Goal: Information Seeking & Learning: Learn about a topic

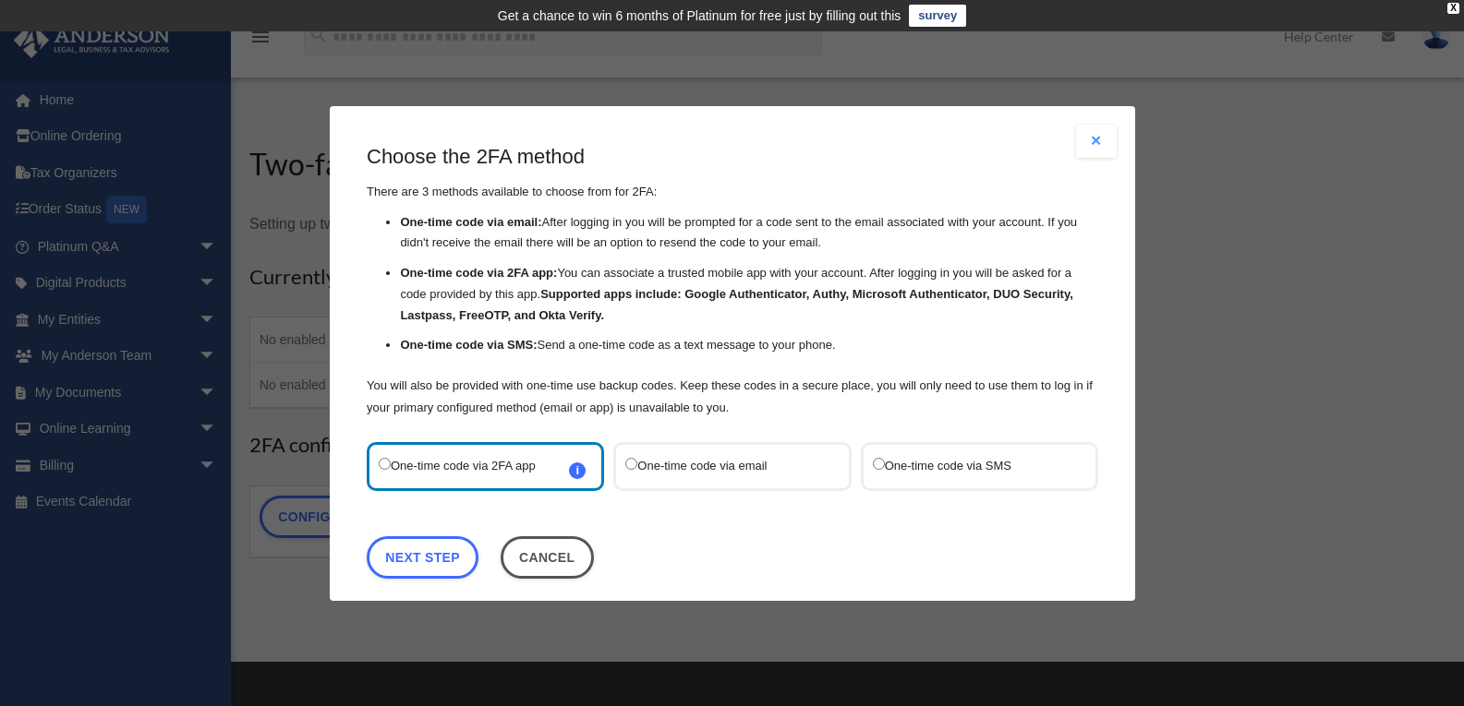
click at [917, 468] on label "One-time code via SMS" at bounding box center [969, 465] width 195 height 25
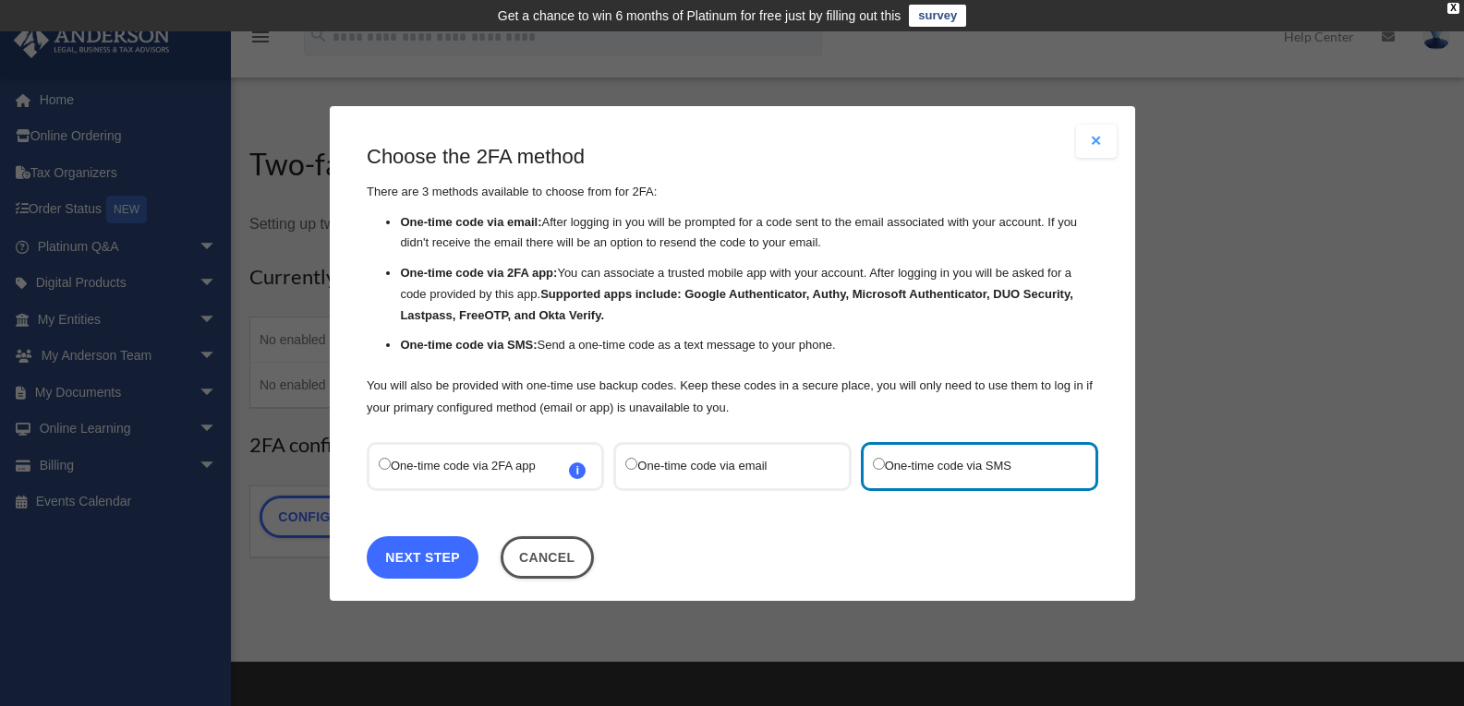
click at [436, 564] on link "Next Step" at bounding box center [423, 557] width 112 height 42
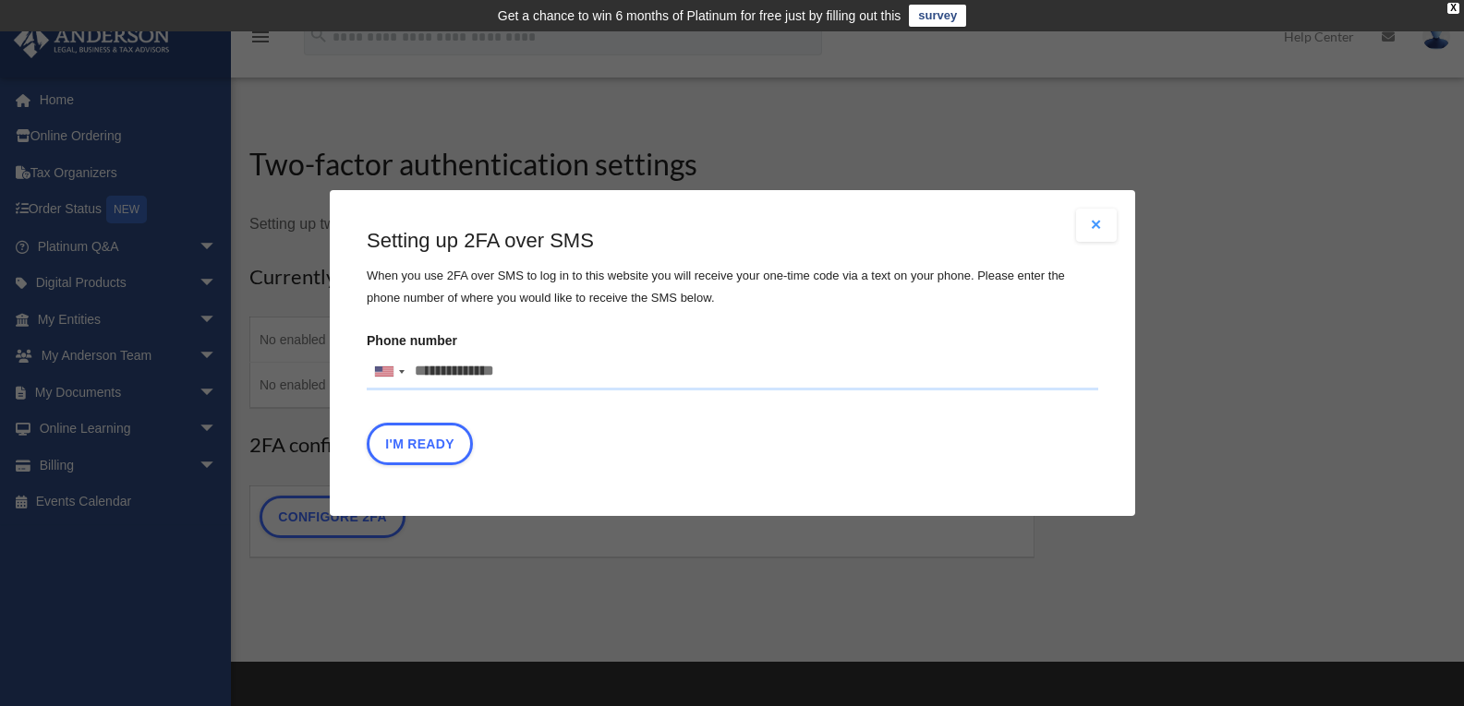
click at [466, 377] on input "Phone number United States +1 United Kingdom +44 Afghanistan (‫افغانستان‬‎) +93…" at bounding box center [732, 372] width 731 height 37
type input "**********"
click at [417, 447] on button "I'm Ready" at bounding box center [420, 444] width 106 height 42
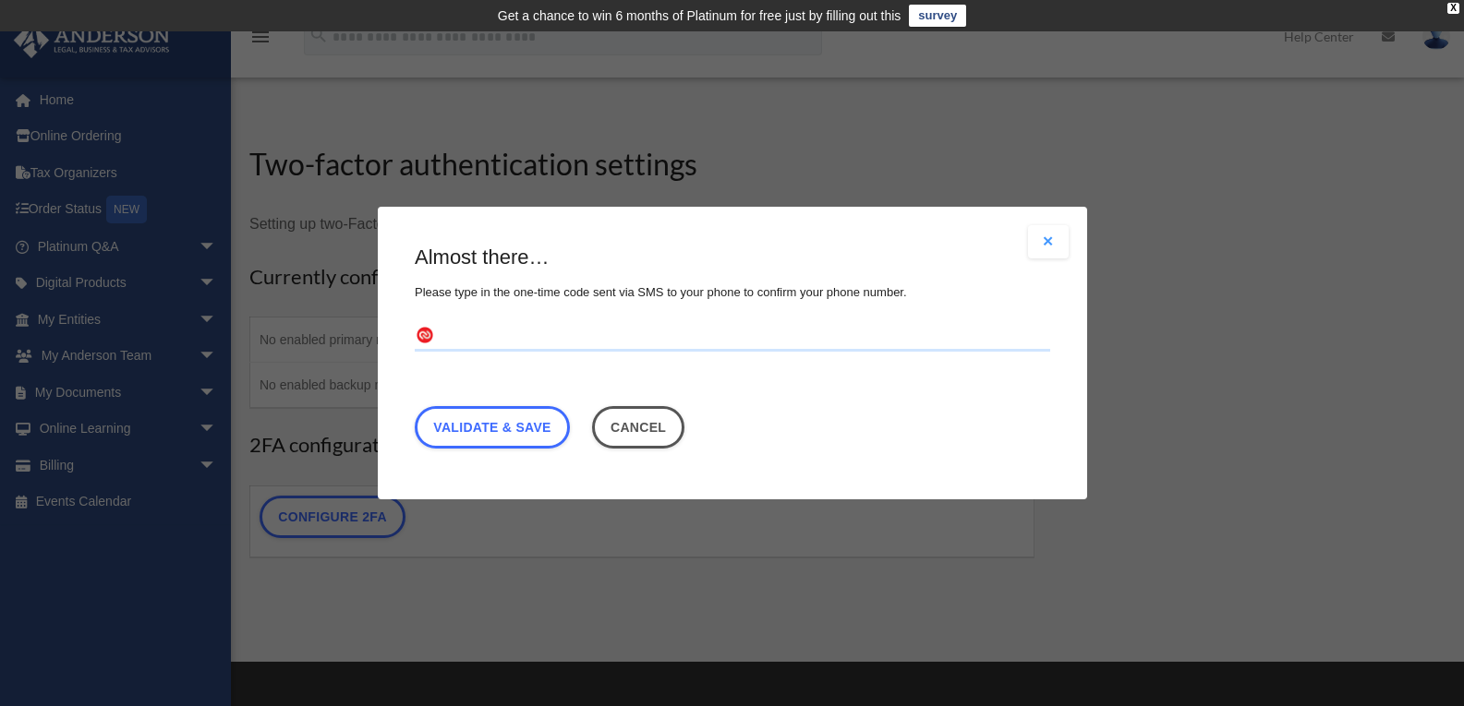
click at [468, 333] on input "text" at bounding box center [732, 337] width 635 height 30
type input "******"
click at [516, 424] on link "Validate & Save" at bounding box center [492, 427] width 155 height 42
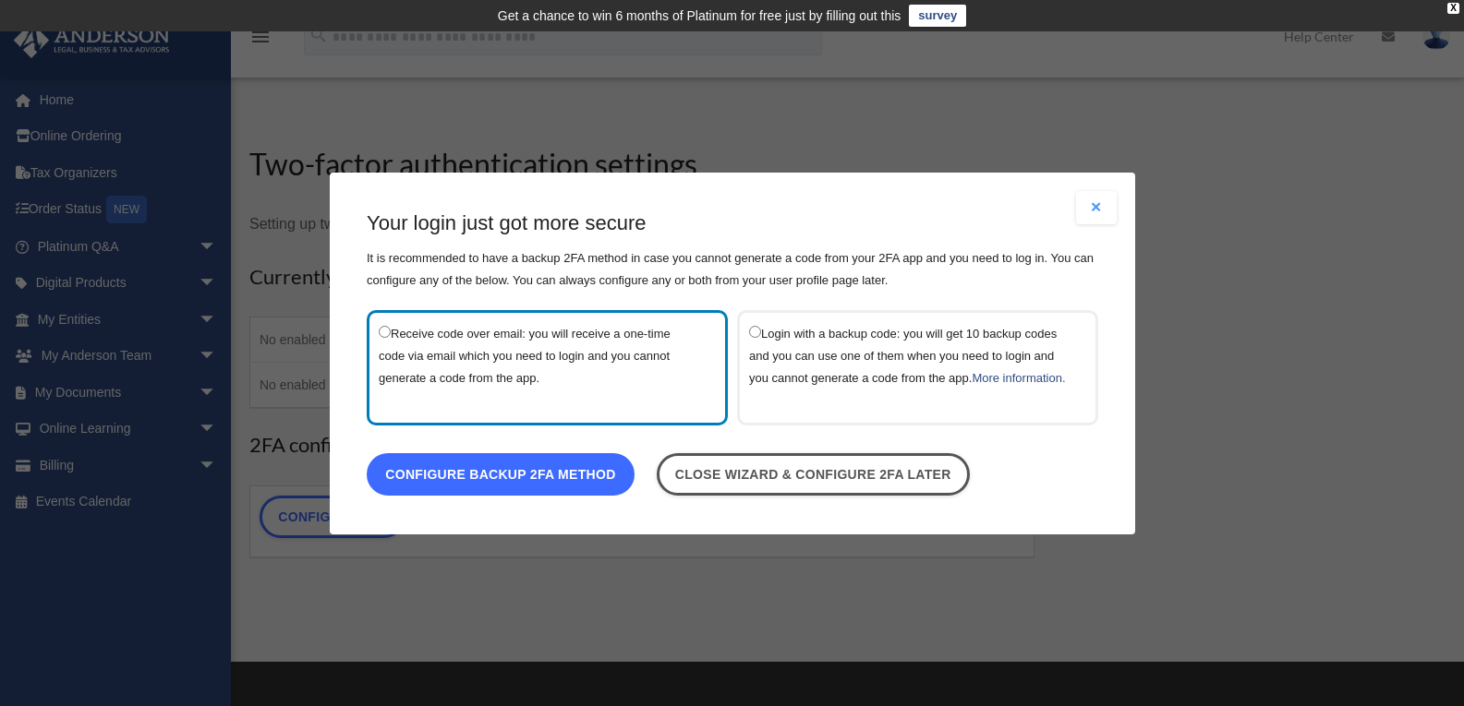
click at [542, 493] on link "Configure backup 2FA method" at bounding box center [501, 473] width 268 height 42
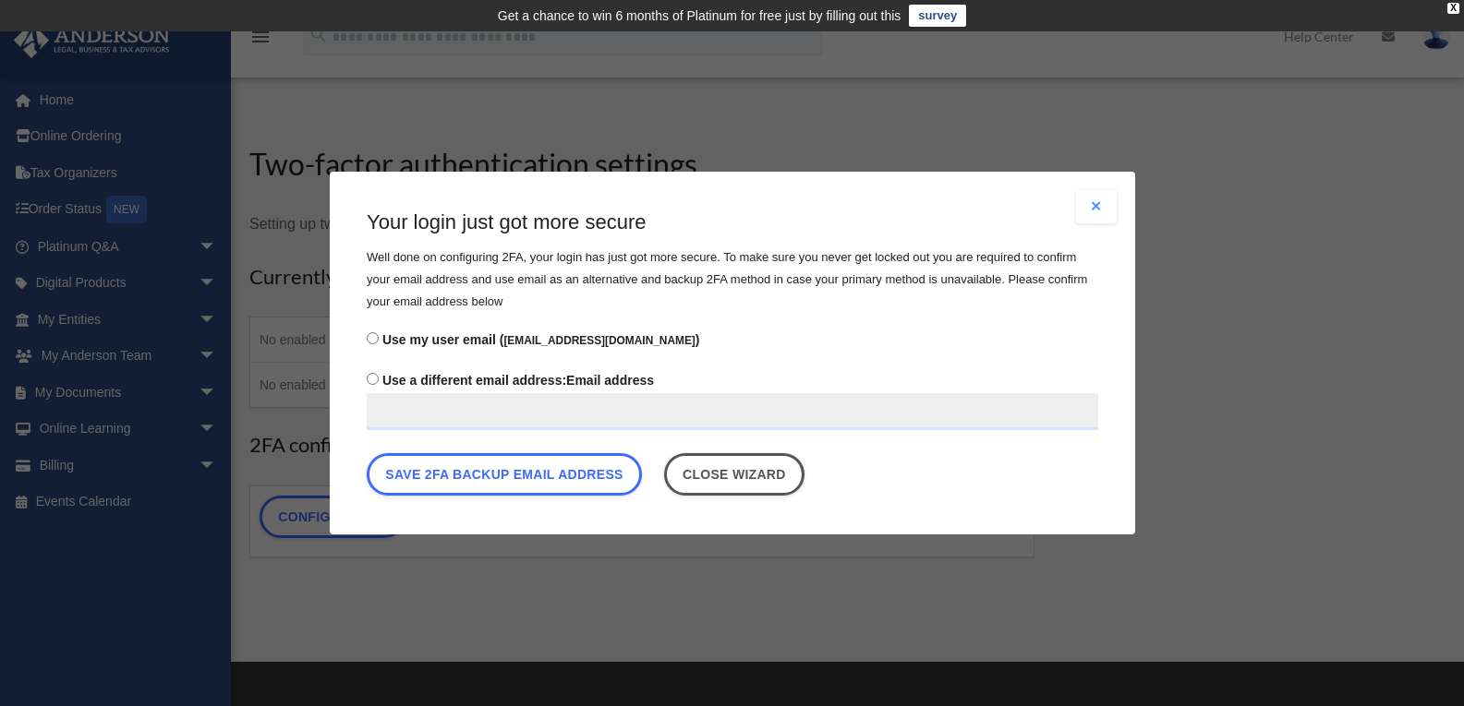
click at [519, 411] on input "Use a different email address: Email address" at bounding box center [732, 411] width 731 height 37
type input "**********"
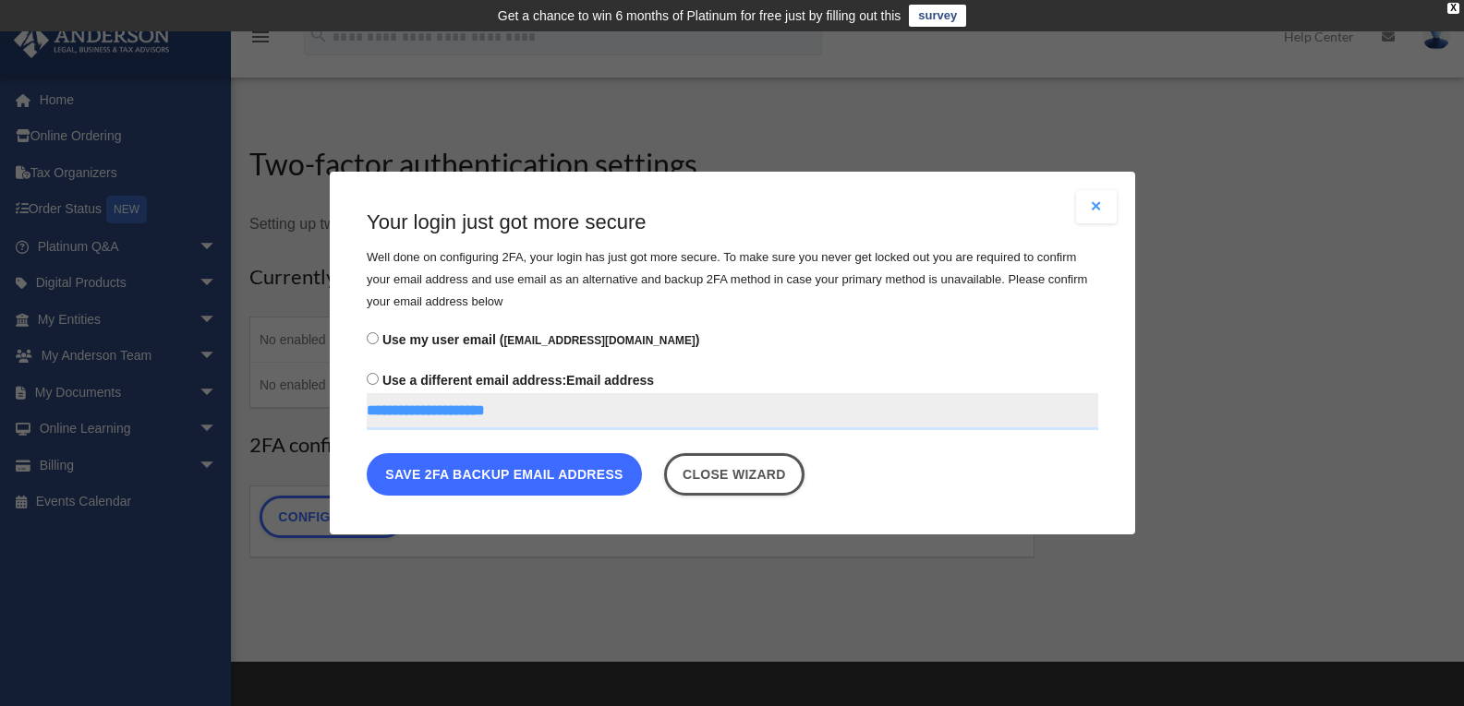
click at [530, 473] on button "Save 2FA backup email address" at bounding box center [504, 474] width 275 height 42
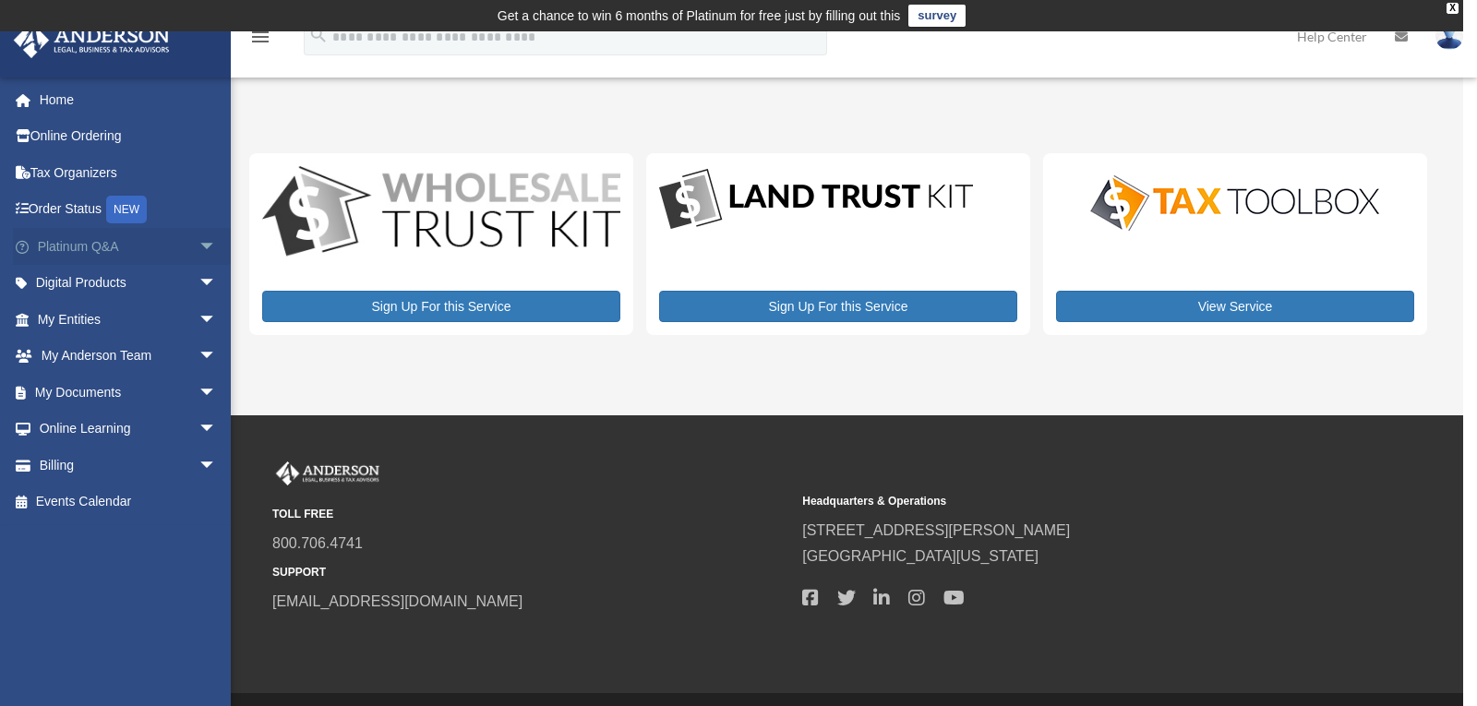
click at [199, 247] on span "arrow_drop_down" at bounding box center [217, 247] width 37 height 38
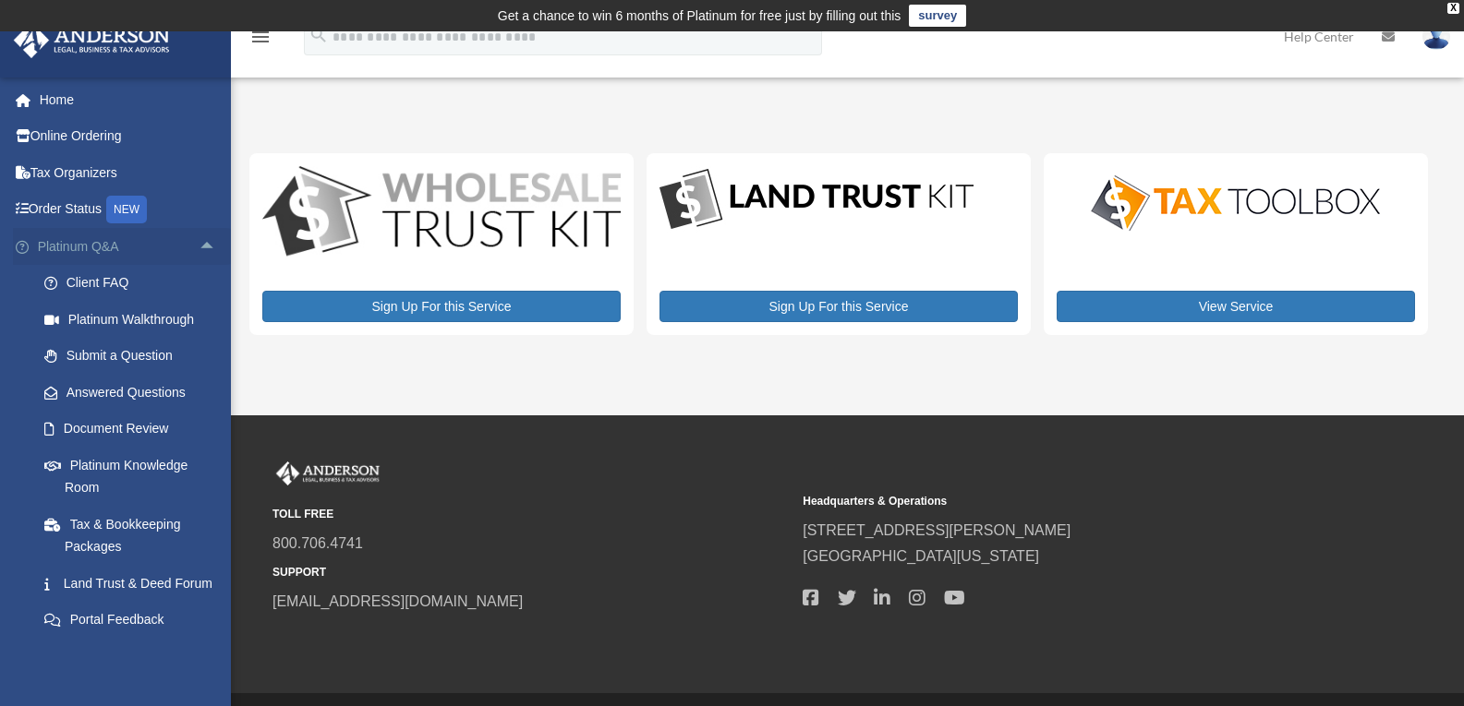
click at [199, 247] on span "arrow_drop_up" at bounding box center [217, 247] width 37 height 38
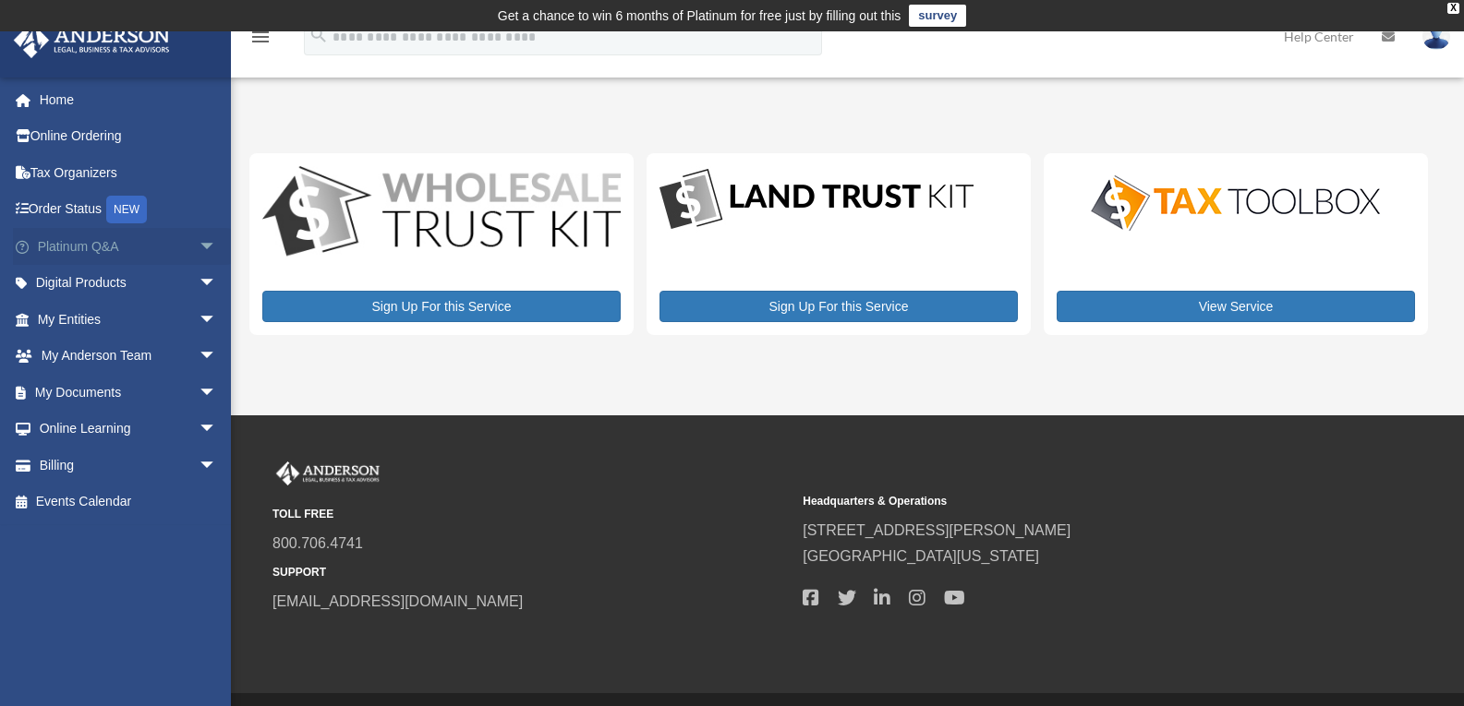
click at [199, 247] on span "arrow_drop_down" at bounding box center [217, 247] width 37 height 38
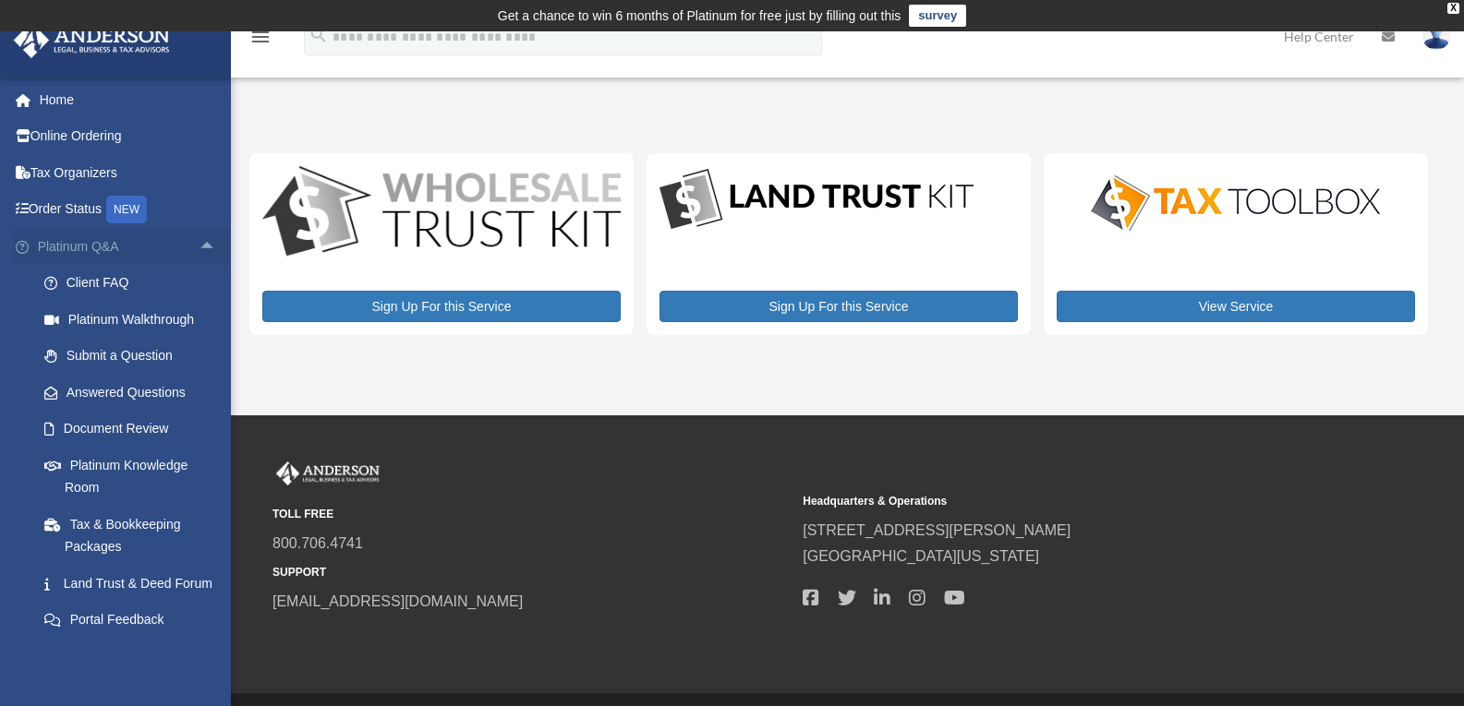
click at [199, 239] on span "arrow_drop_up" at bounding box center [217, 247] width 37 height 38
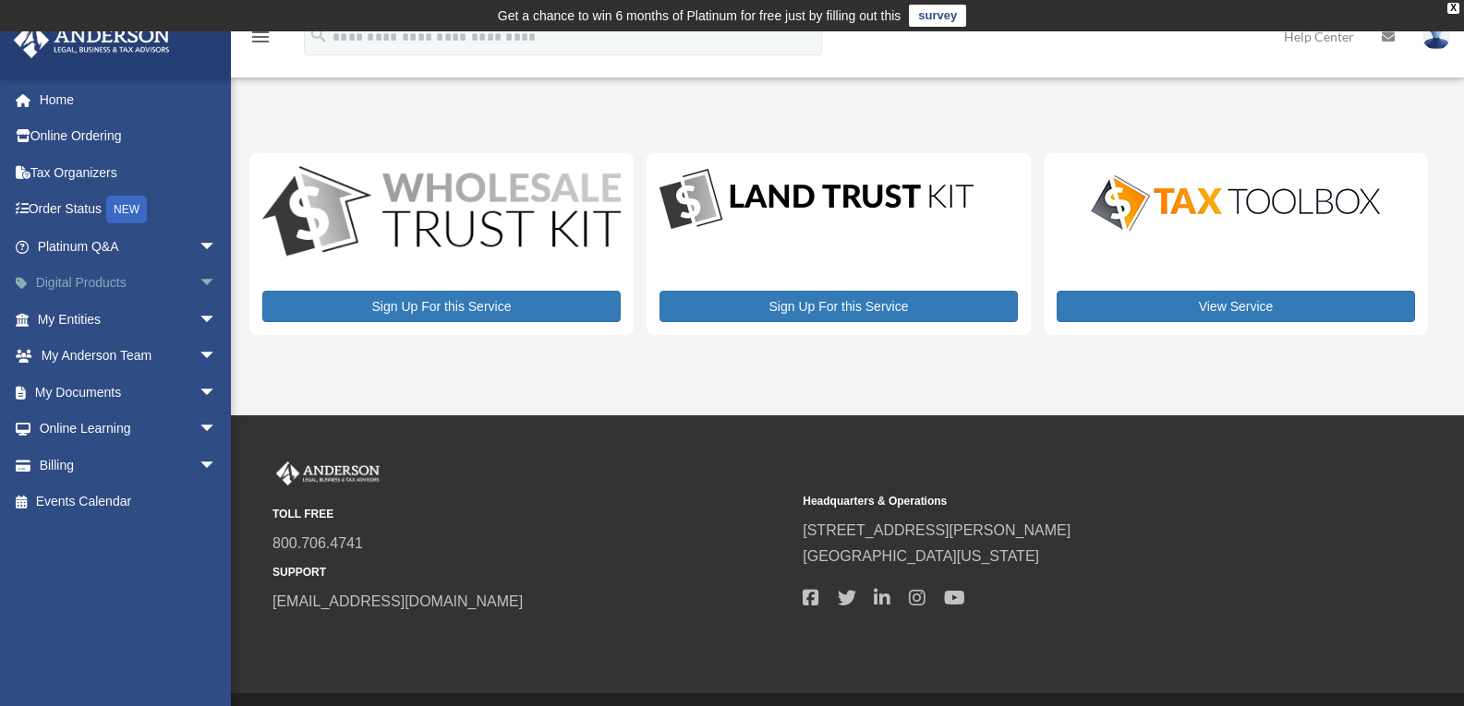
click at [199, 280] on span "arrow_drop_down" at bounding box center [217, 284] width 37 height 38
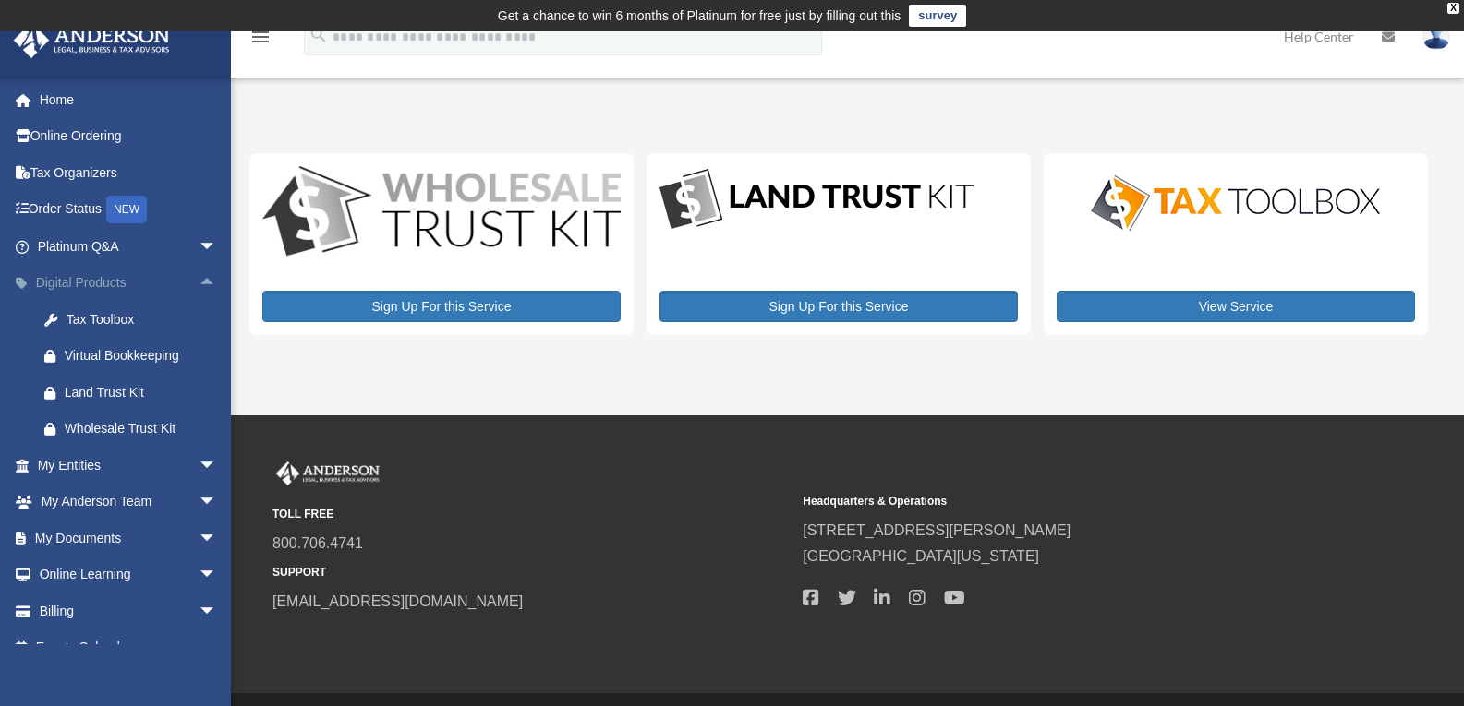
click at [199, 280] on span "arrow_drop_up" at bounding box center [217, 284] width 37 height 38
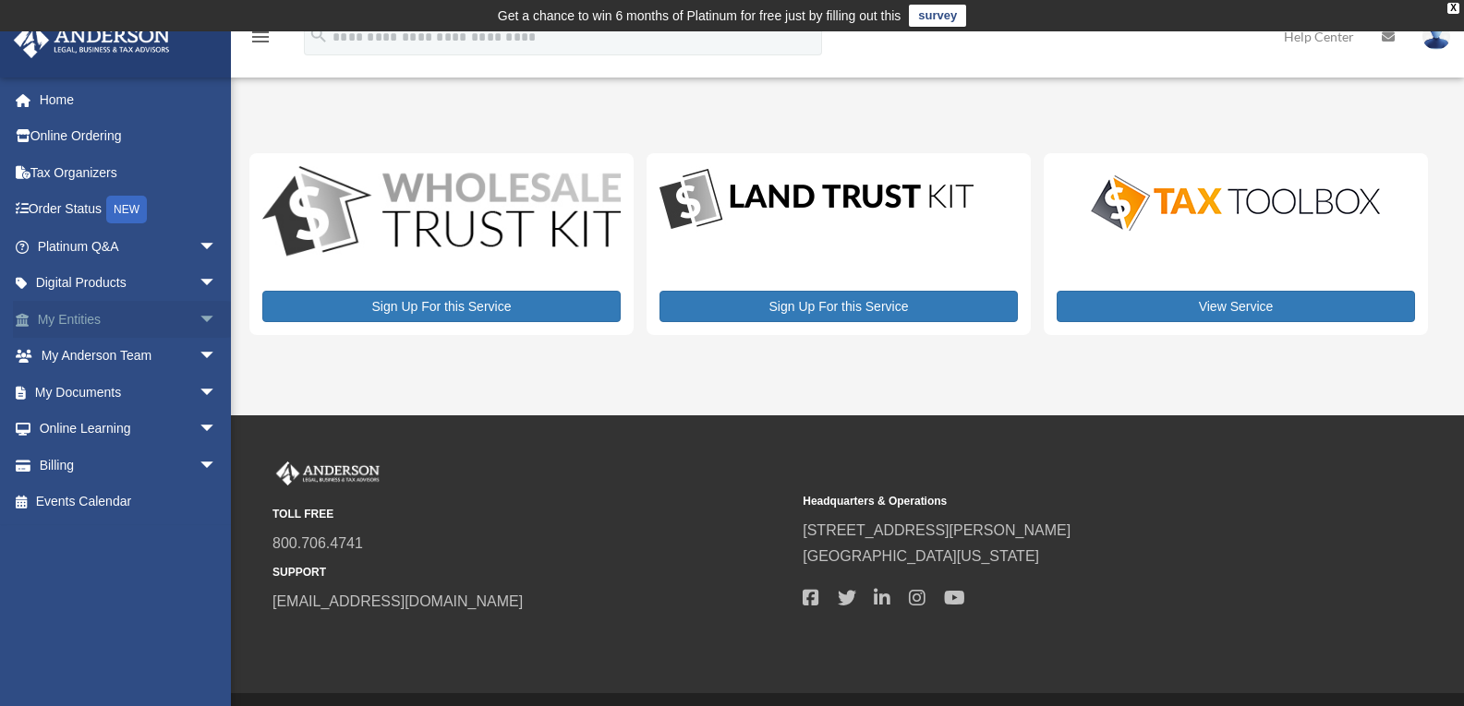
click at [199, 317] on span "arrow_drop_down" at bounding box center [217, 320] width 37 height 38
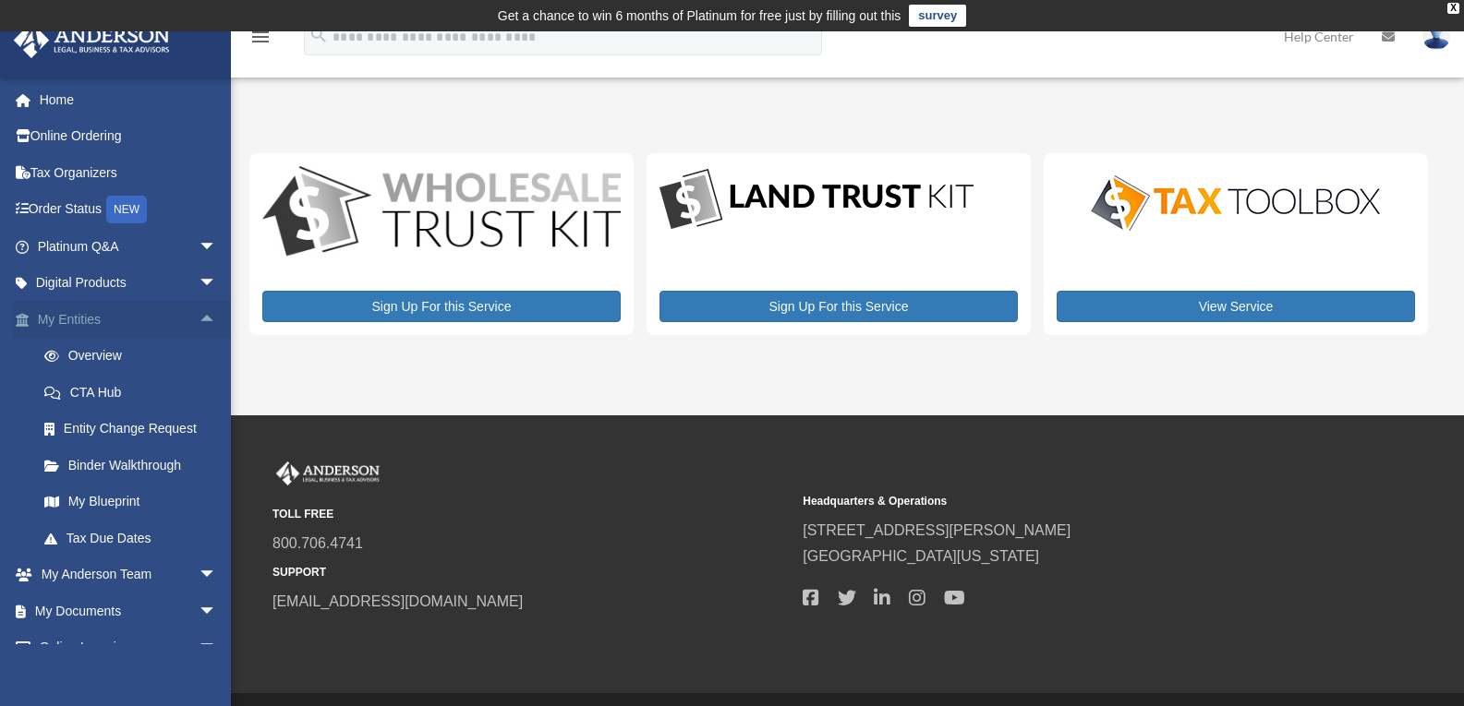
click at [199, 317] on span "arrow_drop_up" at bounding box center [217, 320] width 37 height 38
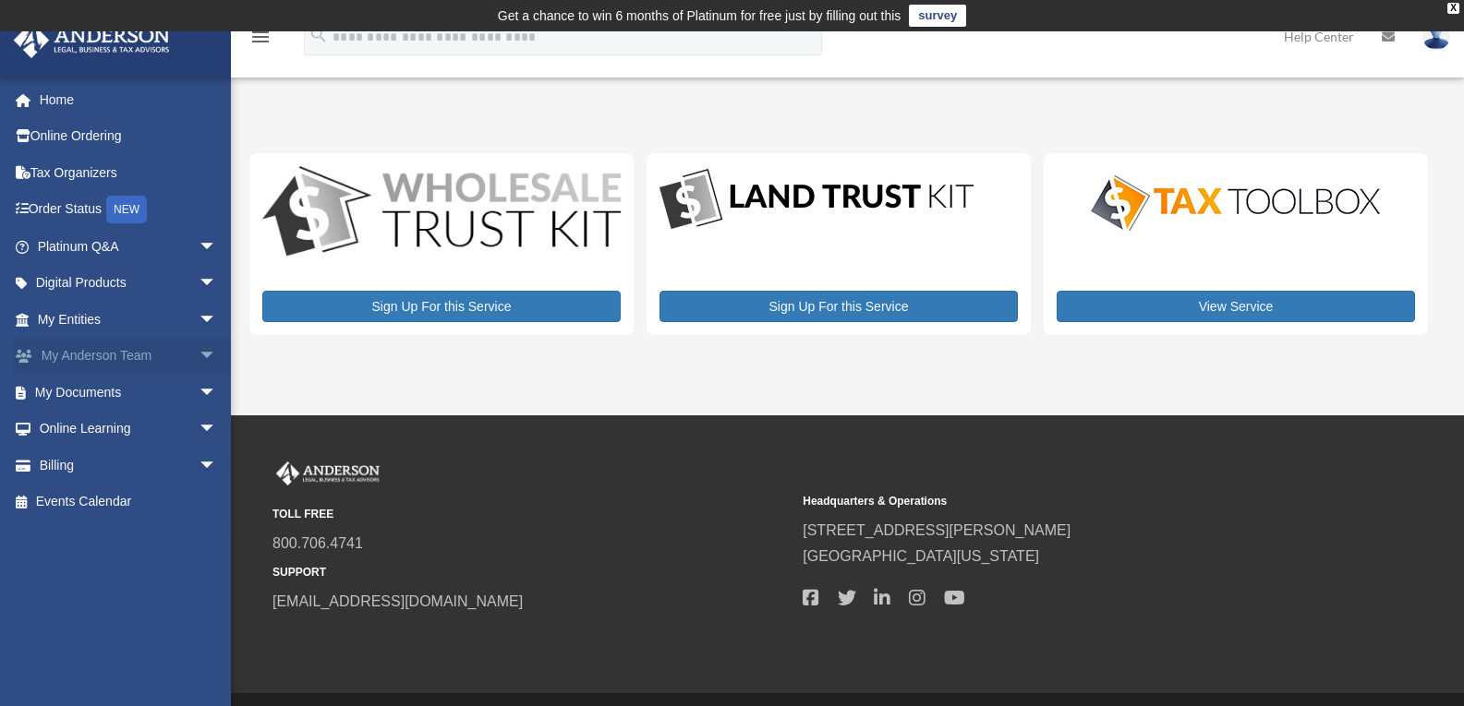
click at [199, 356] on span "arrow_drop_down" at bounding box center [217, 357] width 37 height 38
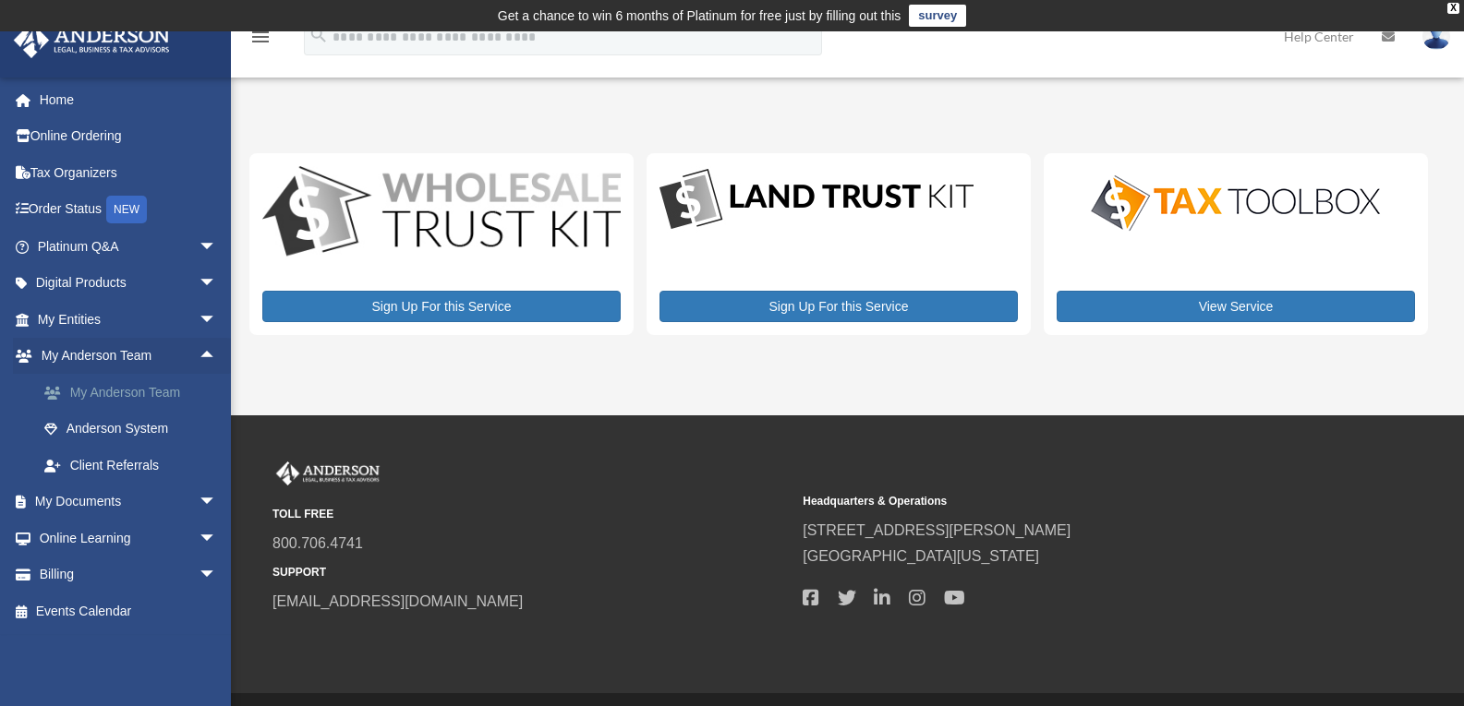
click at [142, 401] on link "My Anderson Team" at bounding box center [135, 392] width 219 height 37
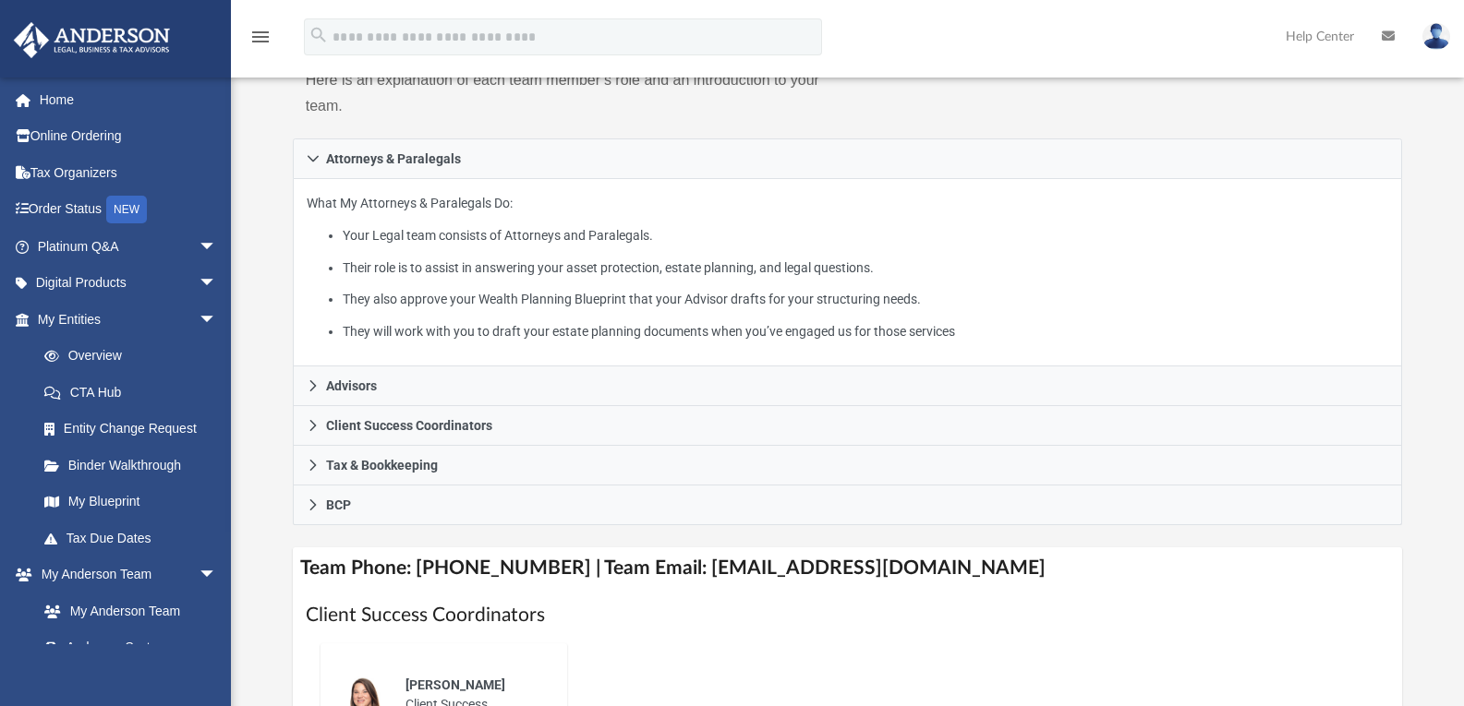
scroll to position [302, 0]
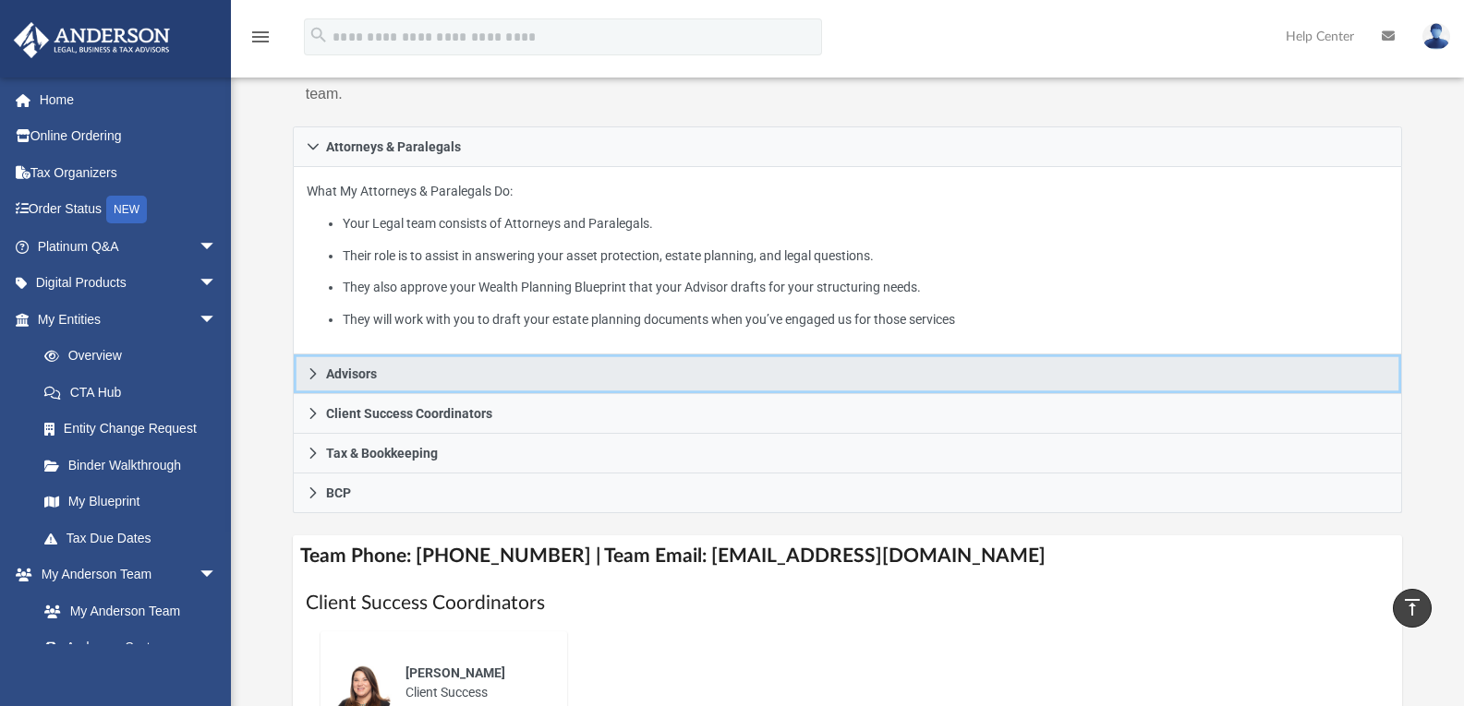
click at [365, 375] on span "Advisors" at bounding box center [351, 374] width 51 height 13
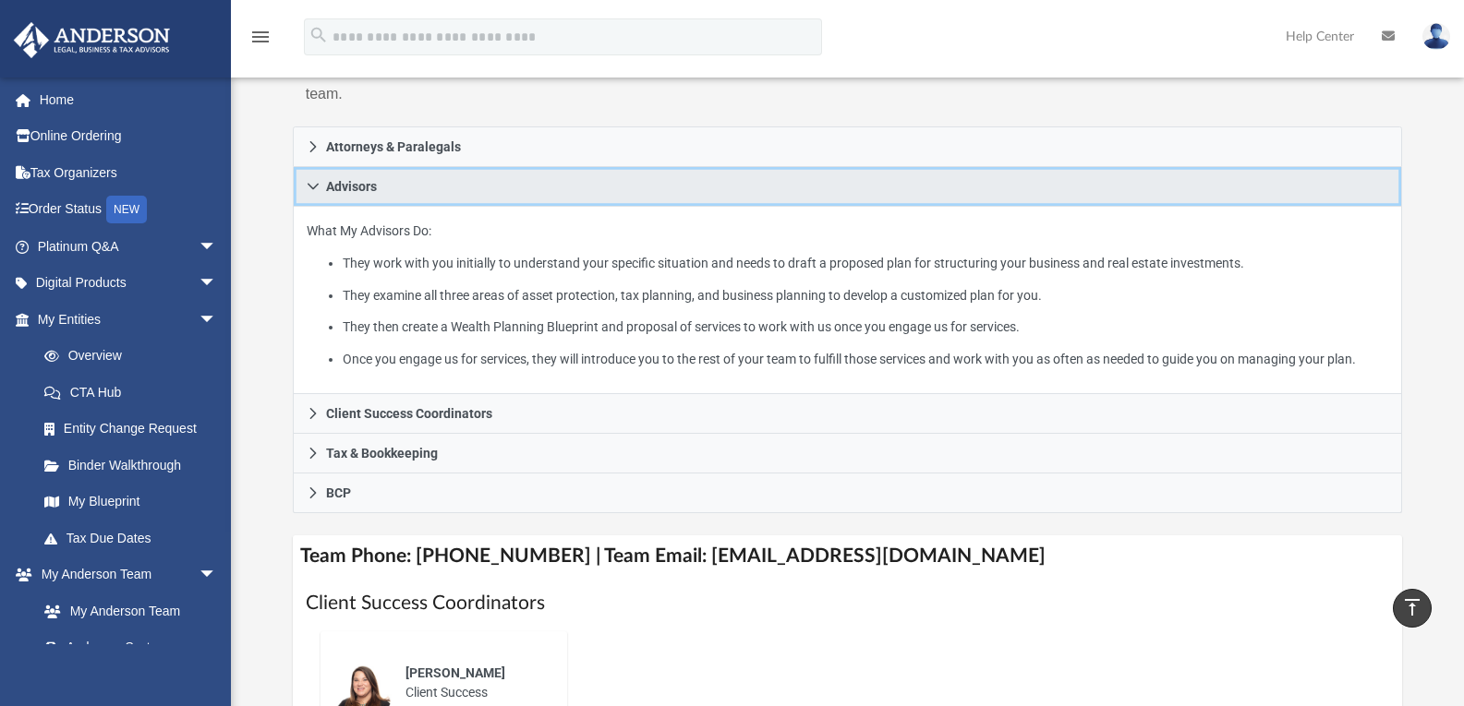
click at [316, 186] on icon at bounding box center [312, 187] width 11 height 6
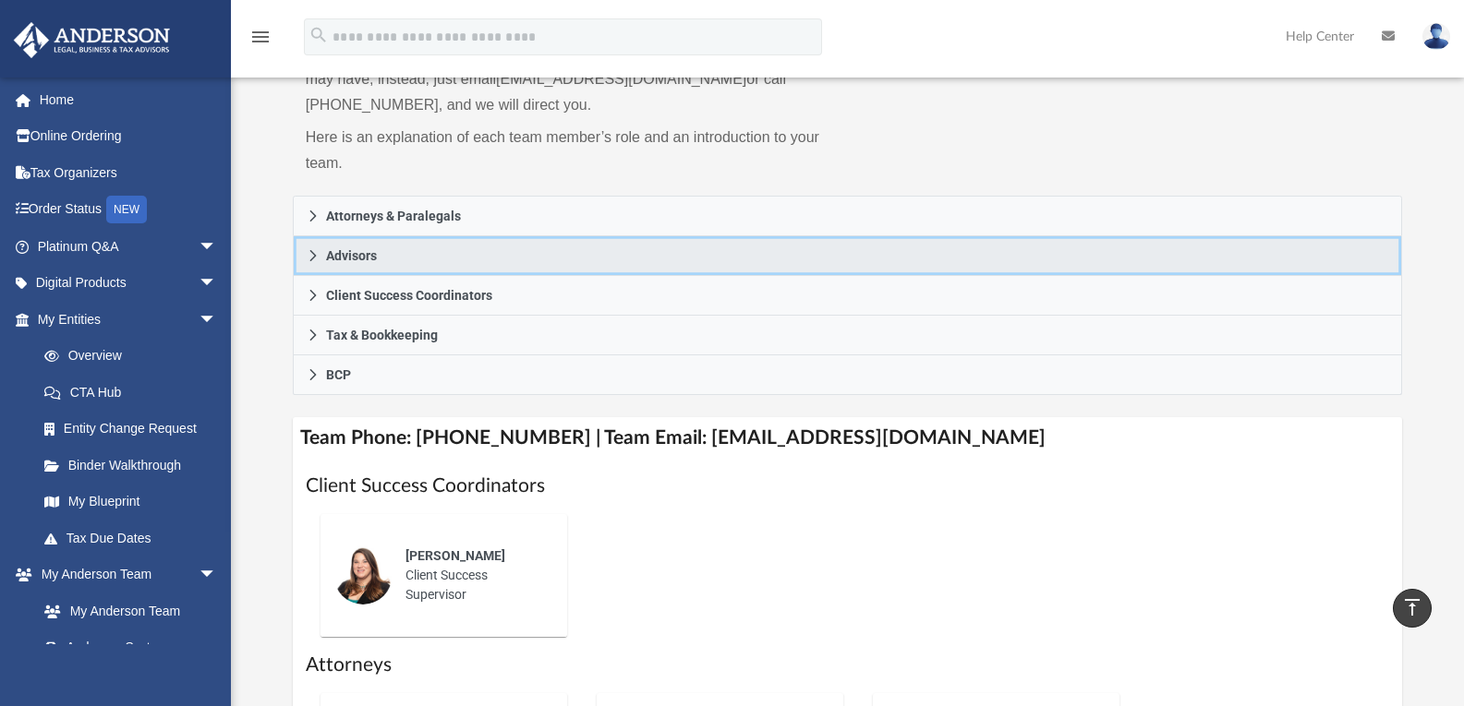
scroll to position [232, 0]
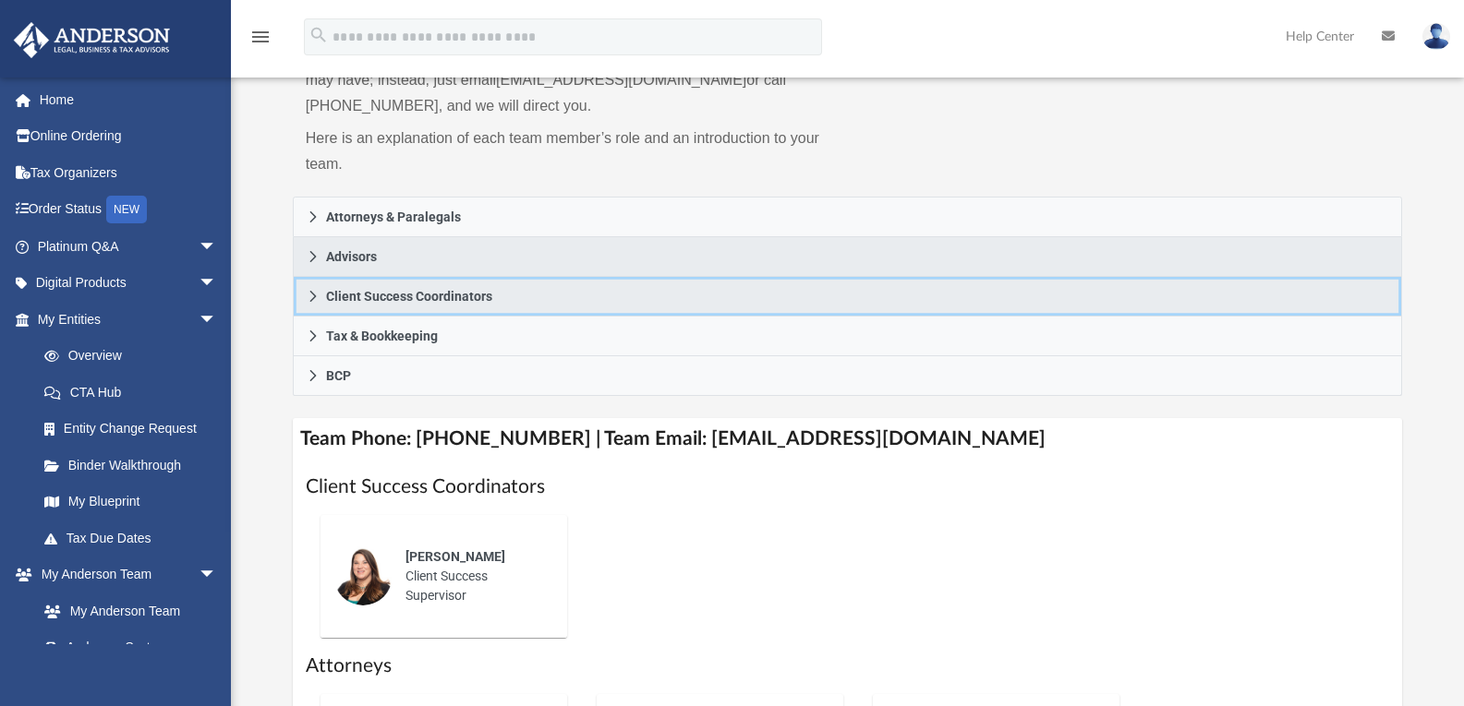
click at [442, 290] on span "Client Success Coordinators" at bounding box center [409, 296] width 166 height 13
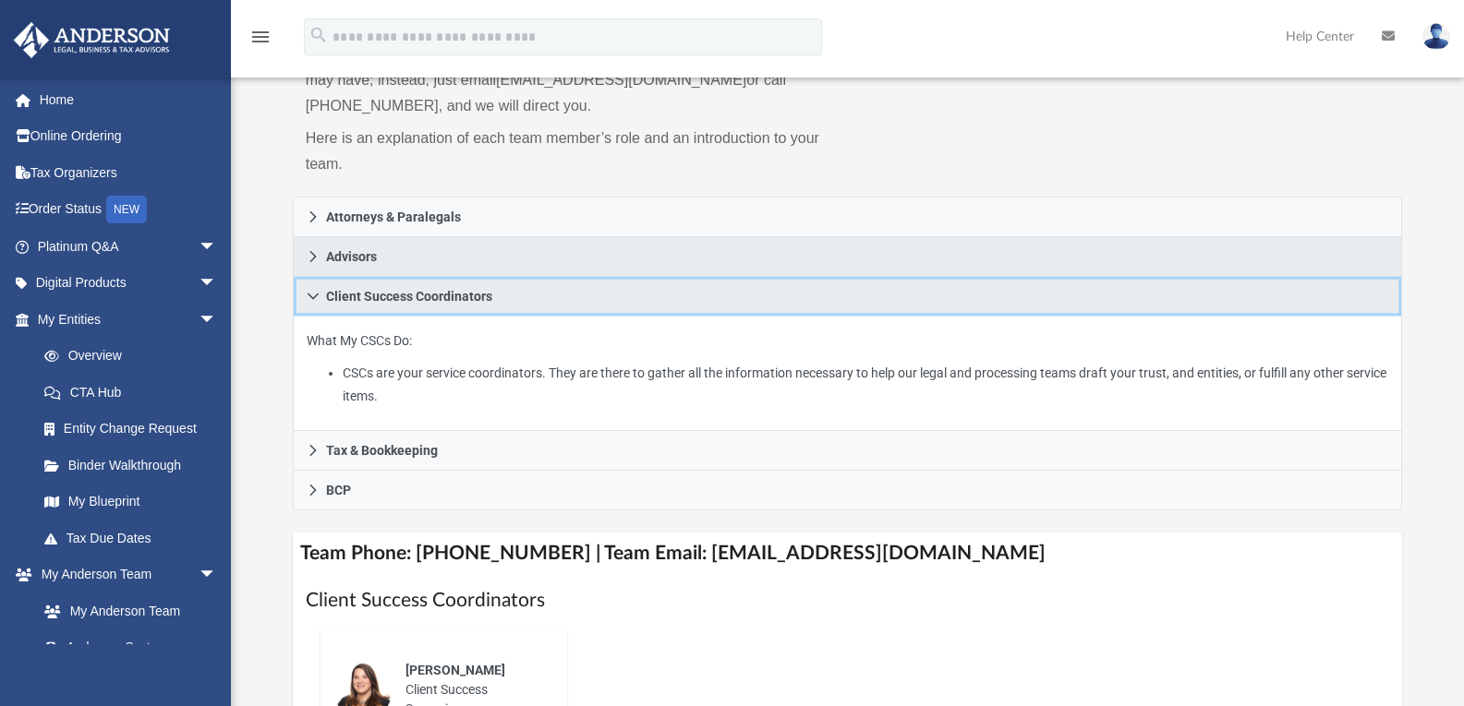
click at [442, 290] on span "Client Success Coordinators" at bounding box center [409, 296] width 166 height 13
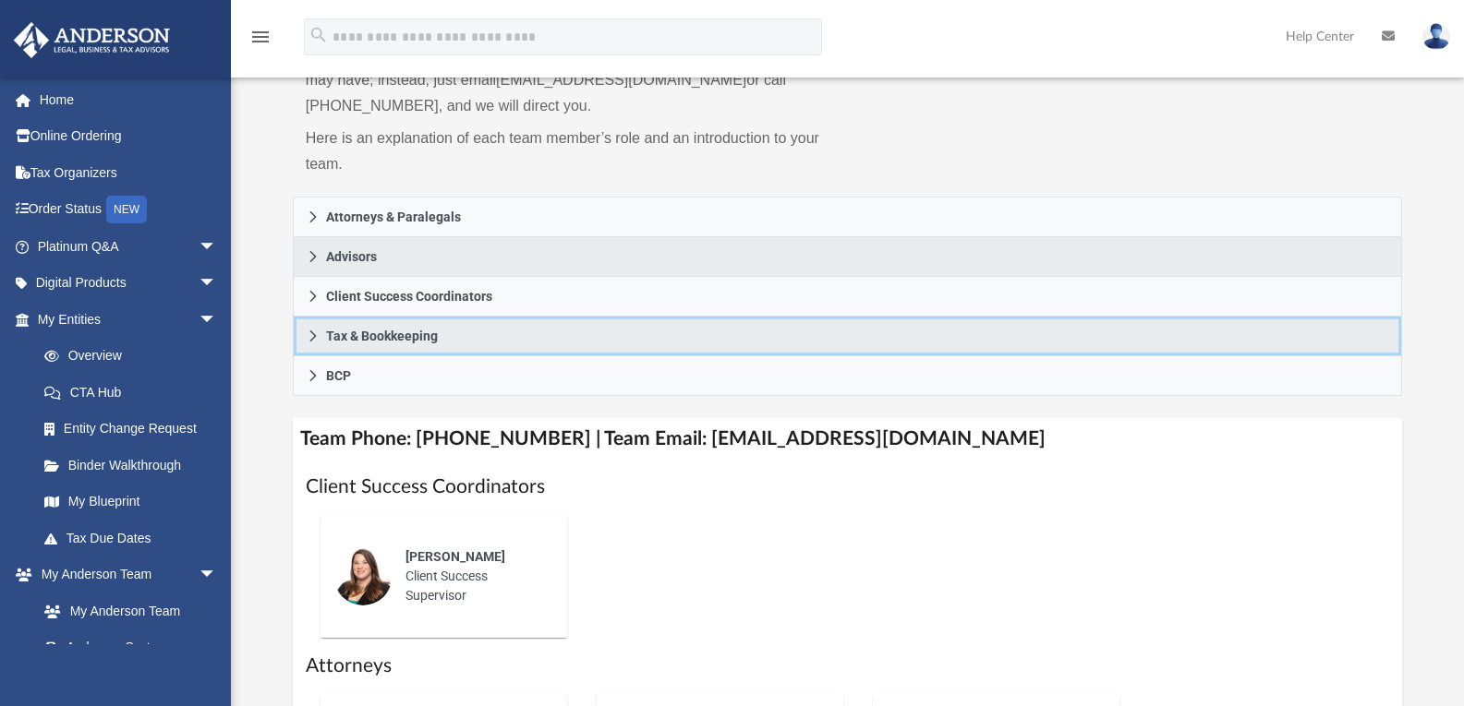
click at [411, 335] on span "Tax & Bookkeeping" at bounding box center [382, 336] width 112 height 13
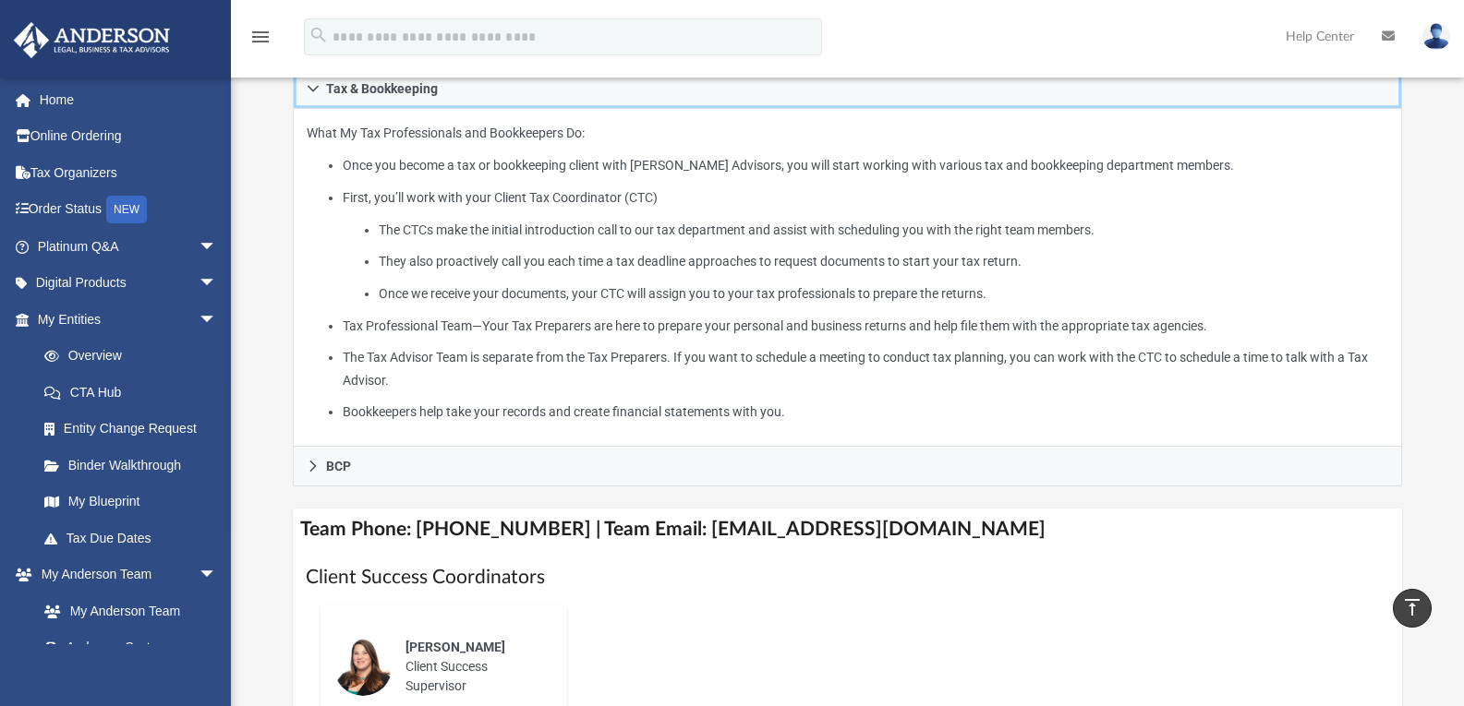
scroll to position [486, 0]
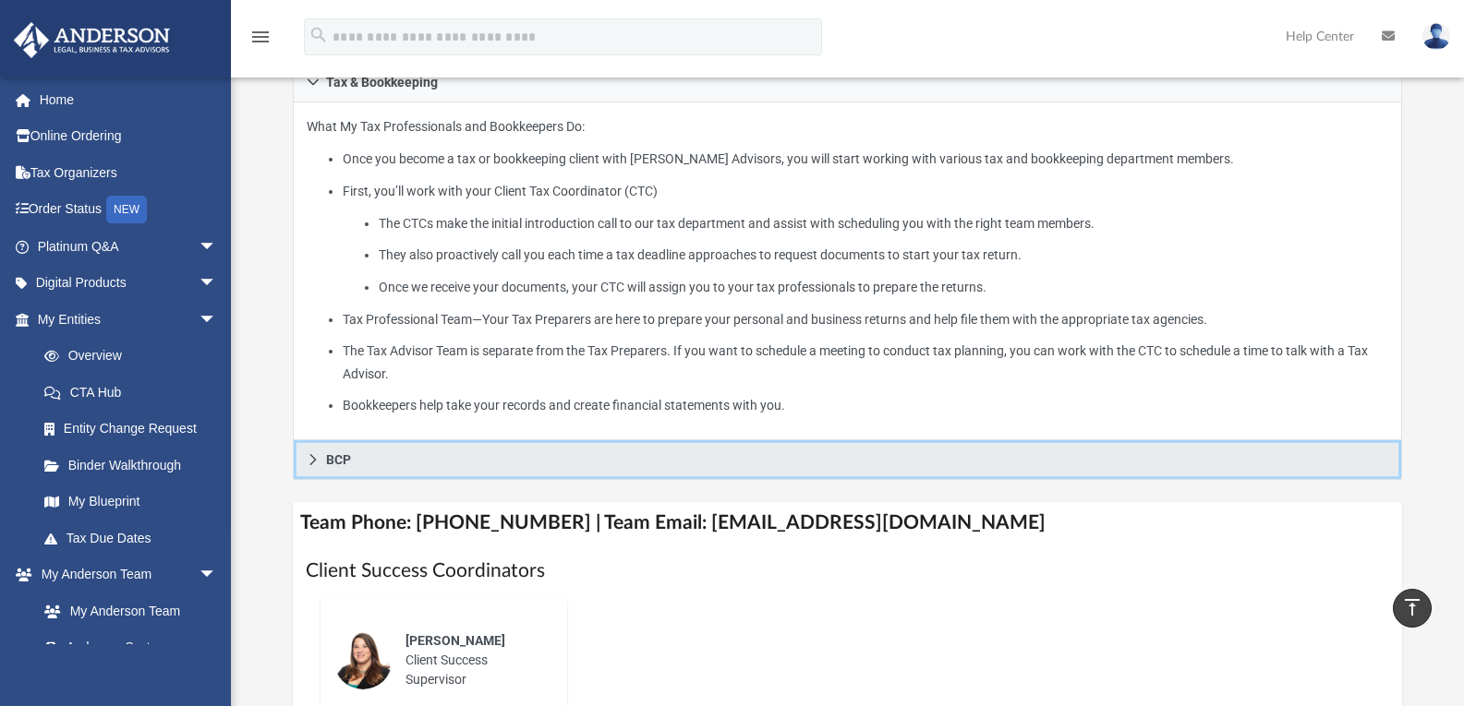
click at [326, 462] on span "BCP" at bounding box center [338, 459] width 25 height 13
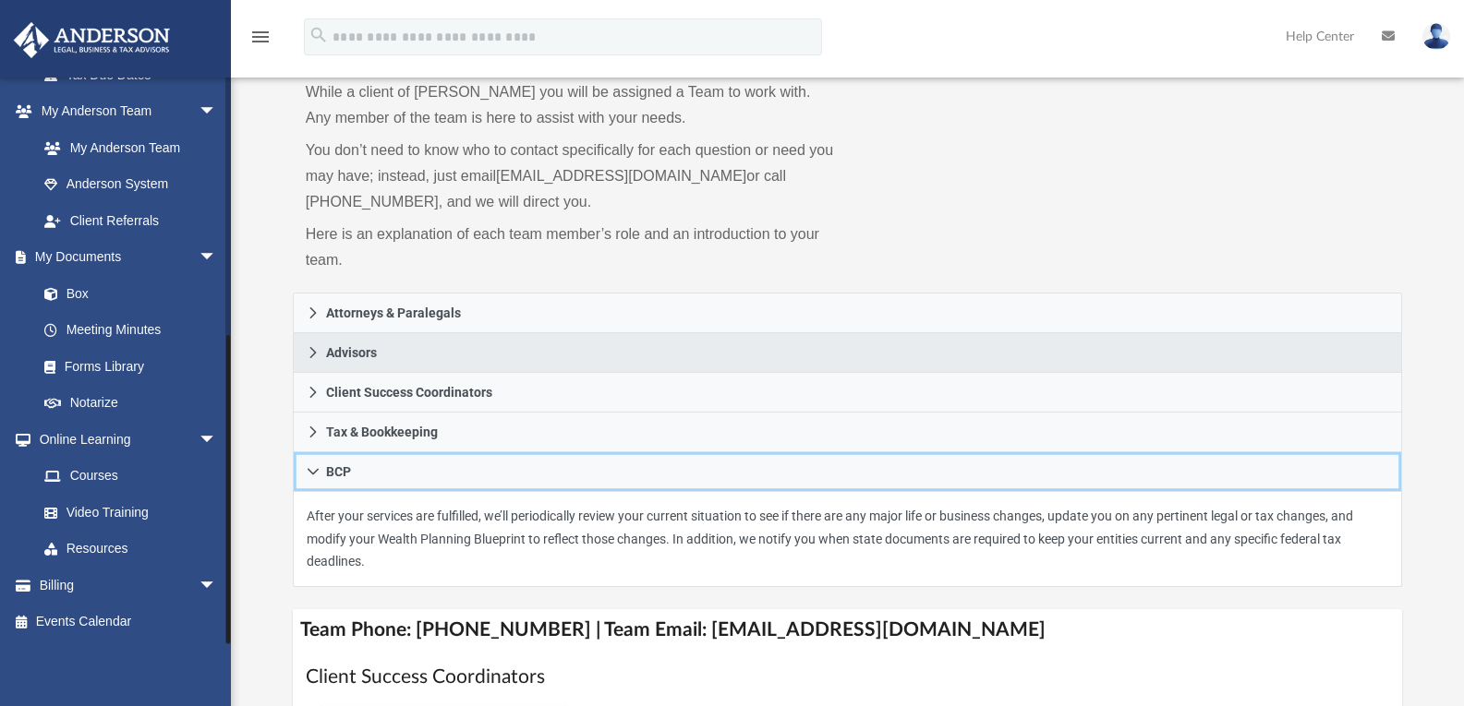
scroll to position [464, 0]
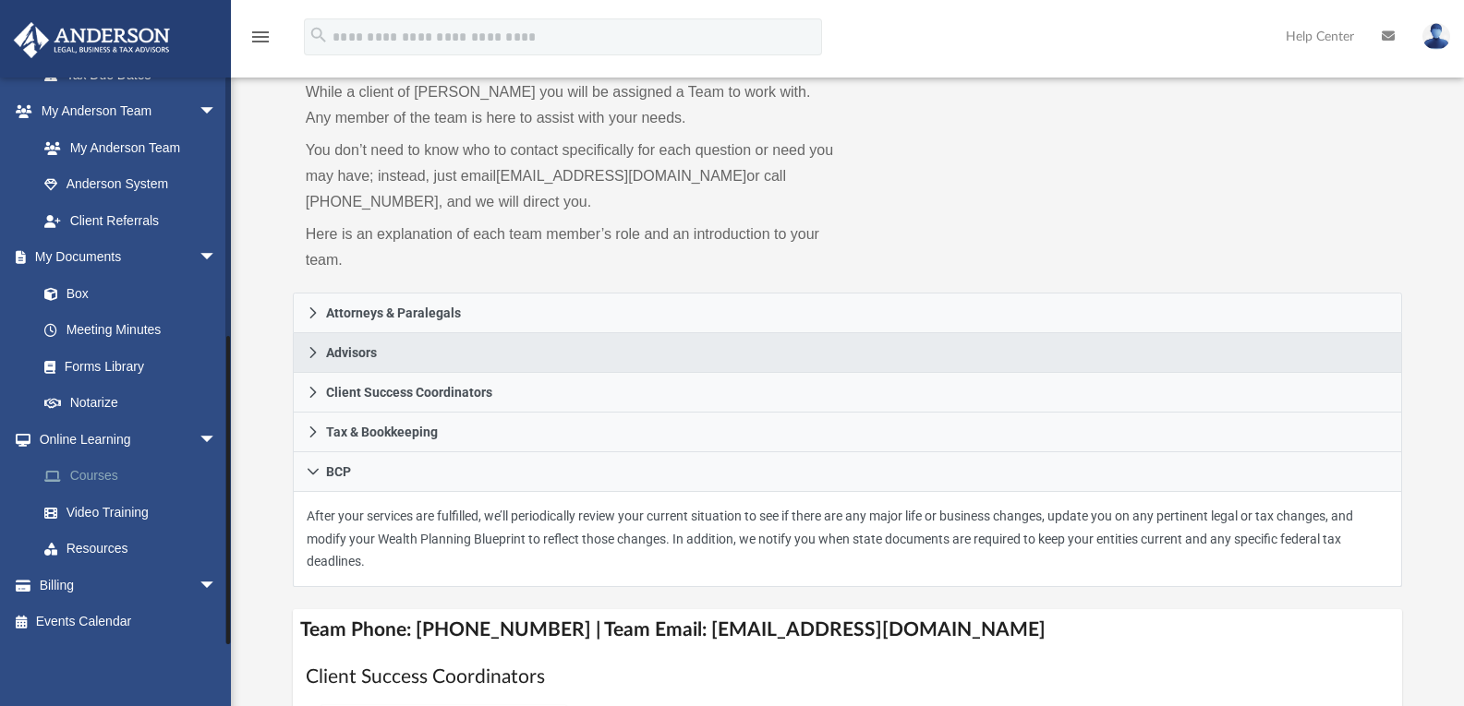
click at [90, 479] on link "Courses" at bounding box center [135, 476] width 219 height 37
click at [80, 474] on link "Courses" at bounding box center [135, 476] width 219 height 37
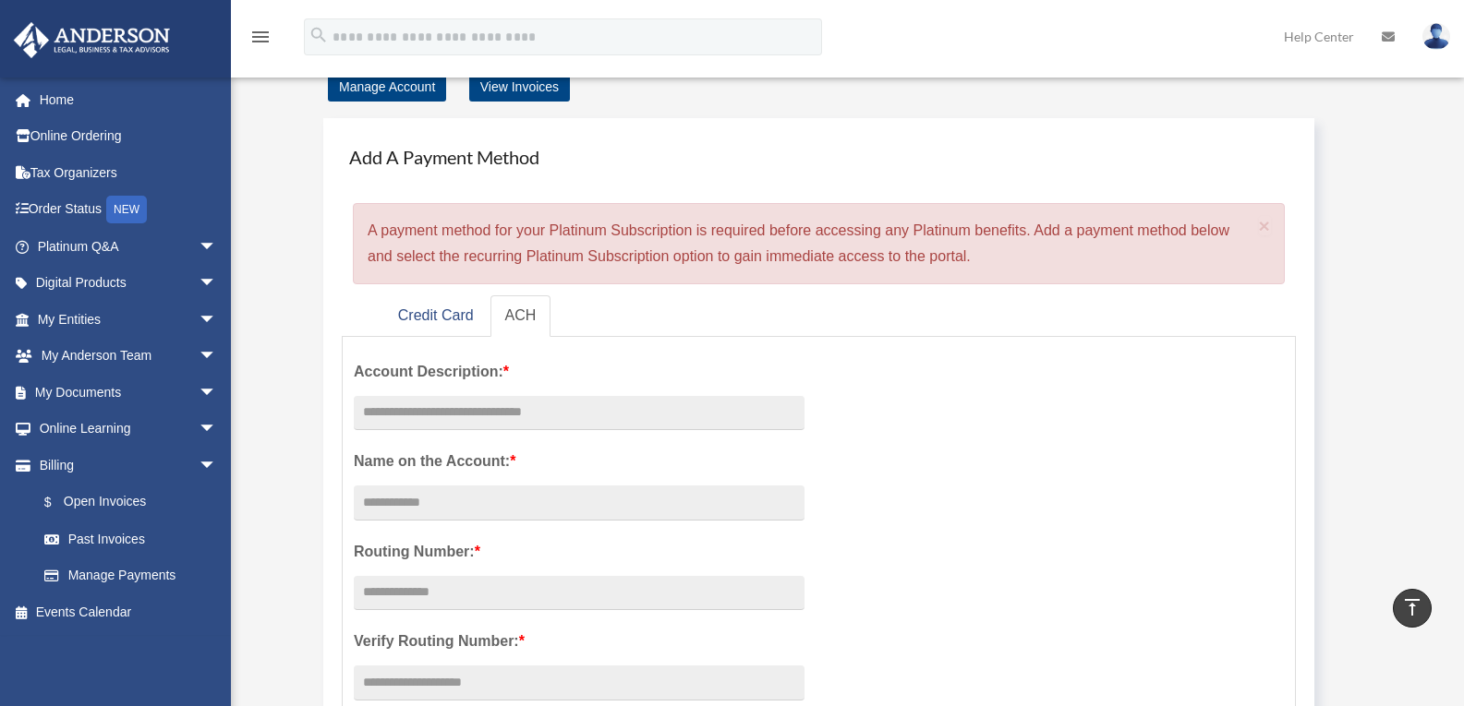
scroll to position [68, 0]
click at [199, 432] on span "arrow_drop_down" at bounding box center [217, 430] width 37 height 38
click at [92, 467] on link "Courses" at bounding box center [135, 465] width 219 height 37
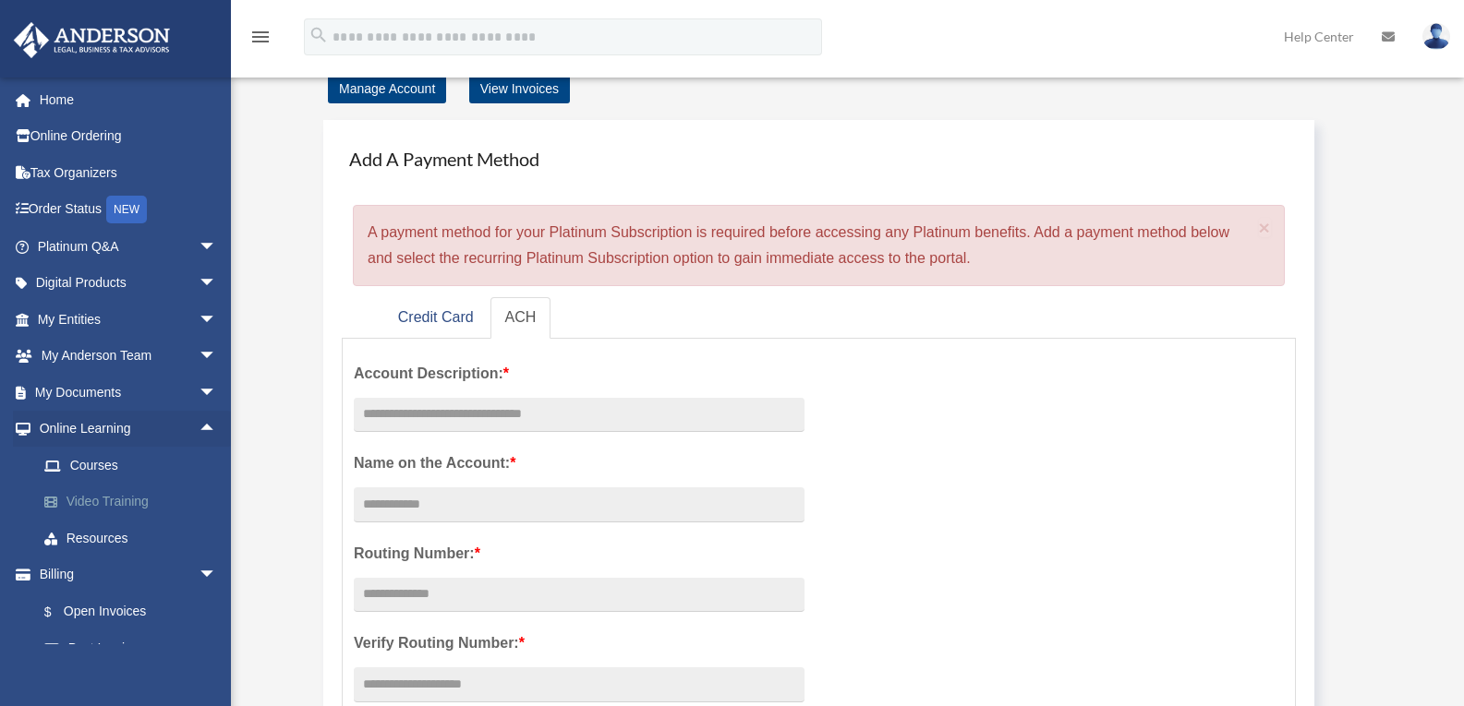
click at [99, 509] on link "Video Training" at bounding box center [135, 502] width 219 height 37
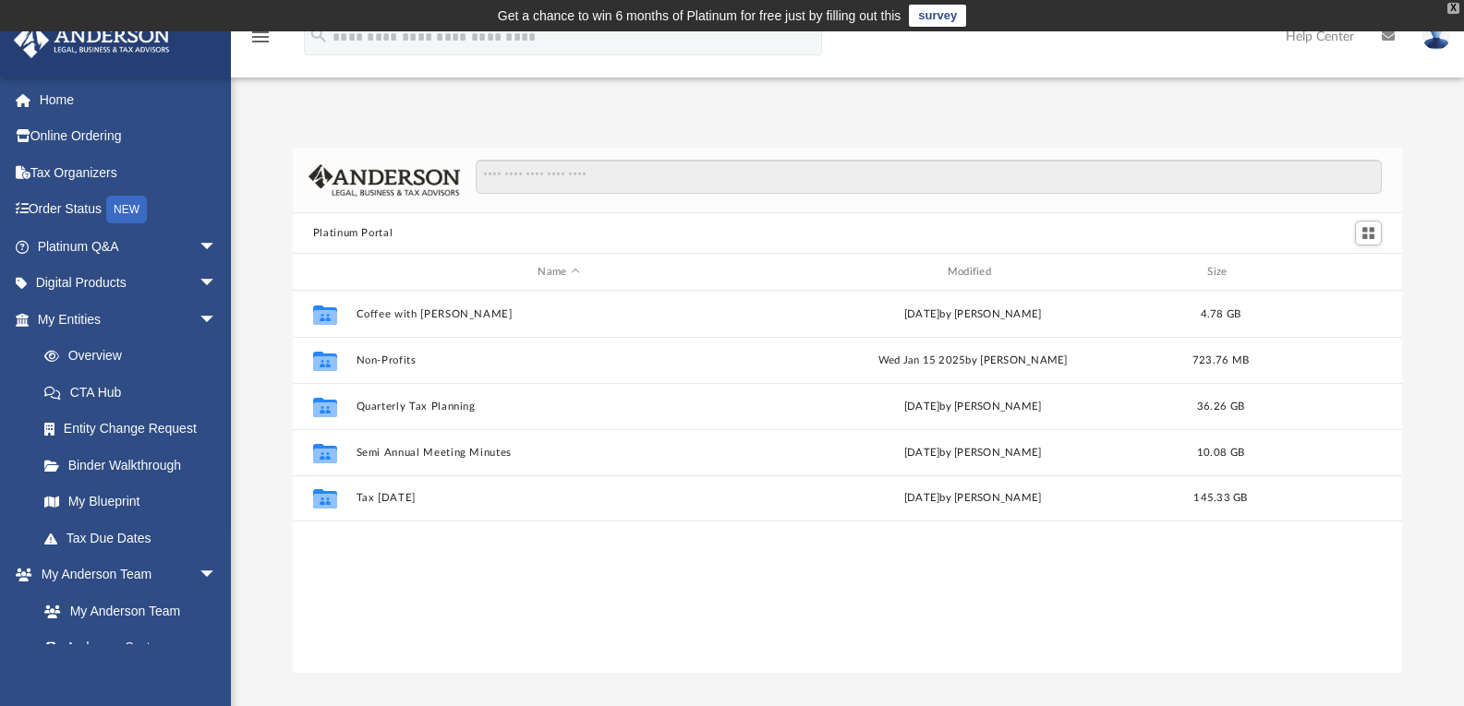
scroll to position [406, 1095]
click at [1452, 6] on div "X" at bounding box center [1453, 8] width 12 height 11
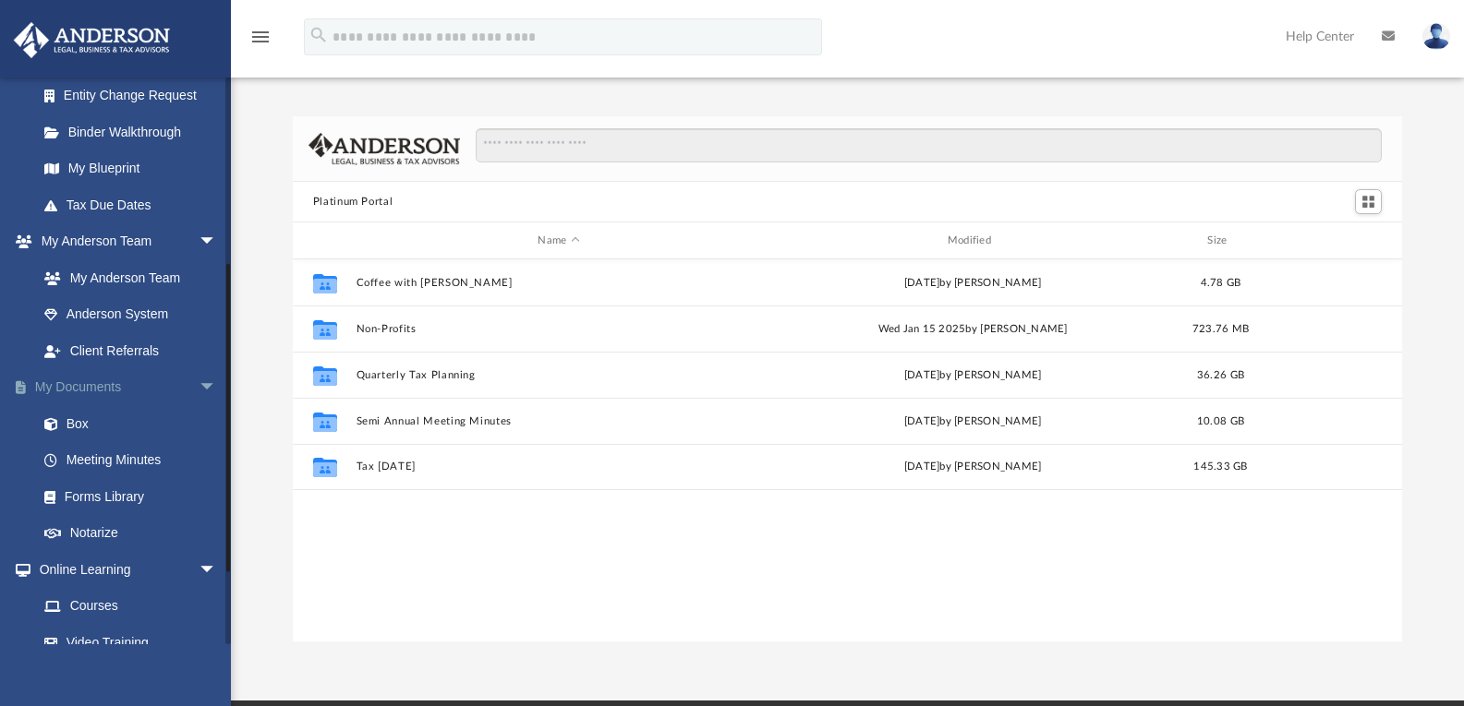
scroll to position [334, 0]
click at [94, 597] on link "Courses" at bounding box center [135, 605] width 219 height 37
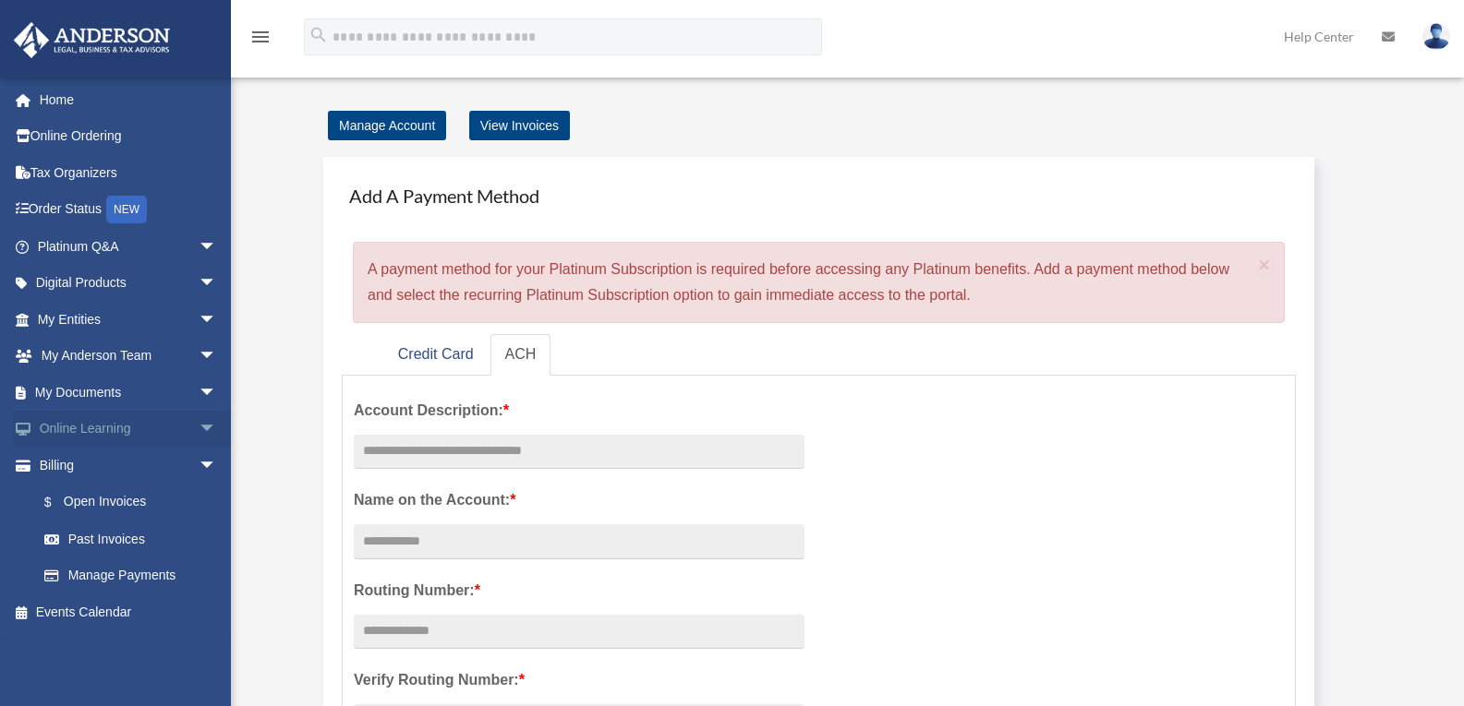
click at [199, 428] on span "arrow_drop_down" at bounding box center [217, 430] width 37 height 38
click at [90, 469] on link "Courses" at bounding box center [135, 465] width 219 height 37
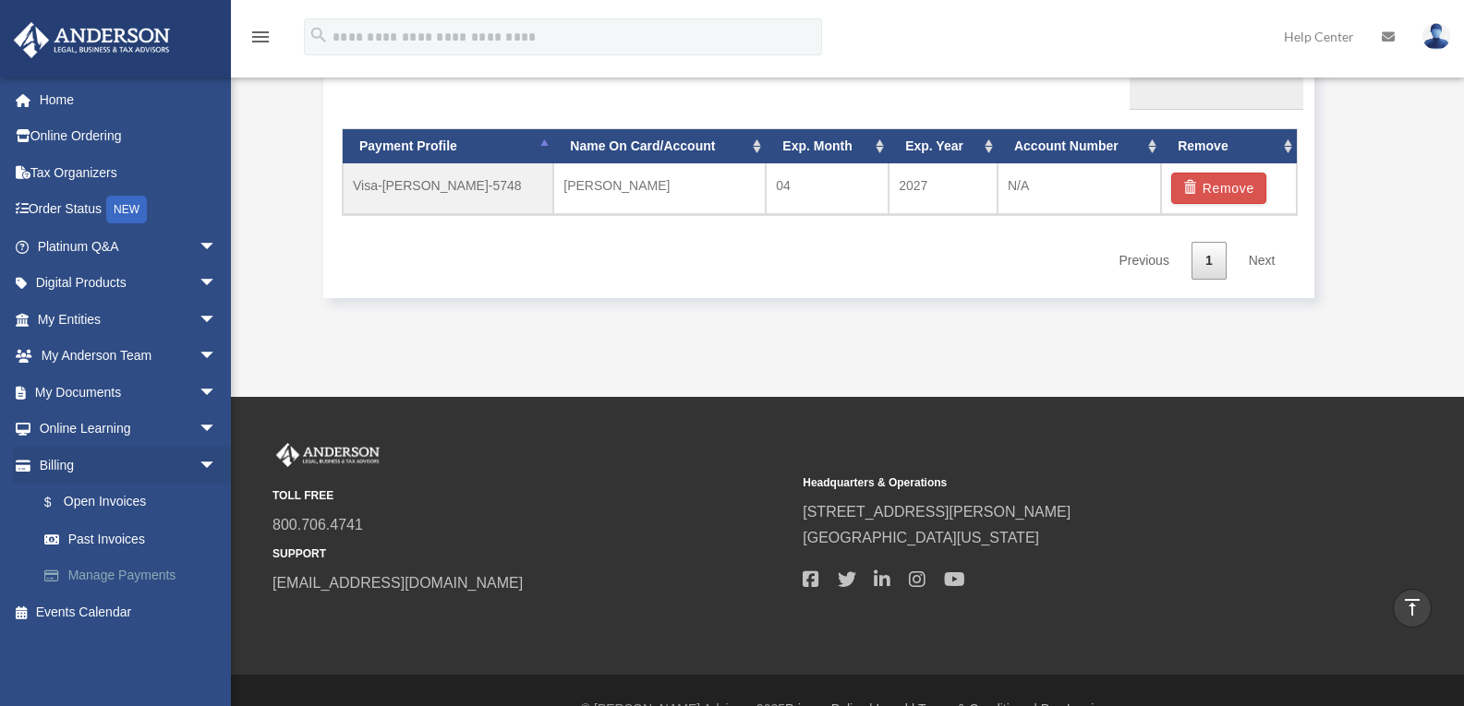
scroll to position [1164, 0]
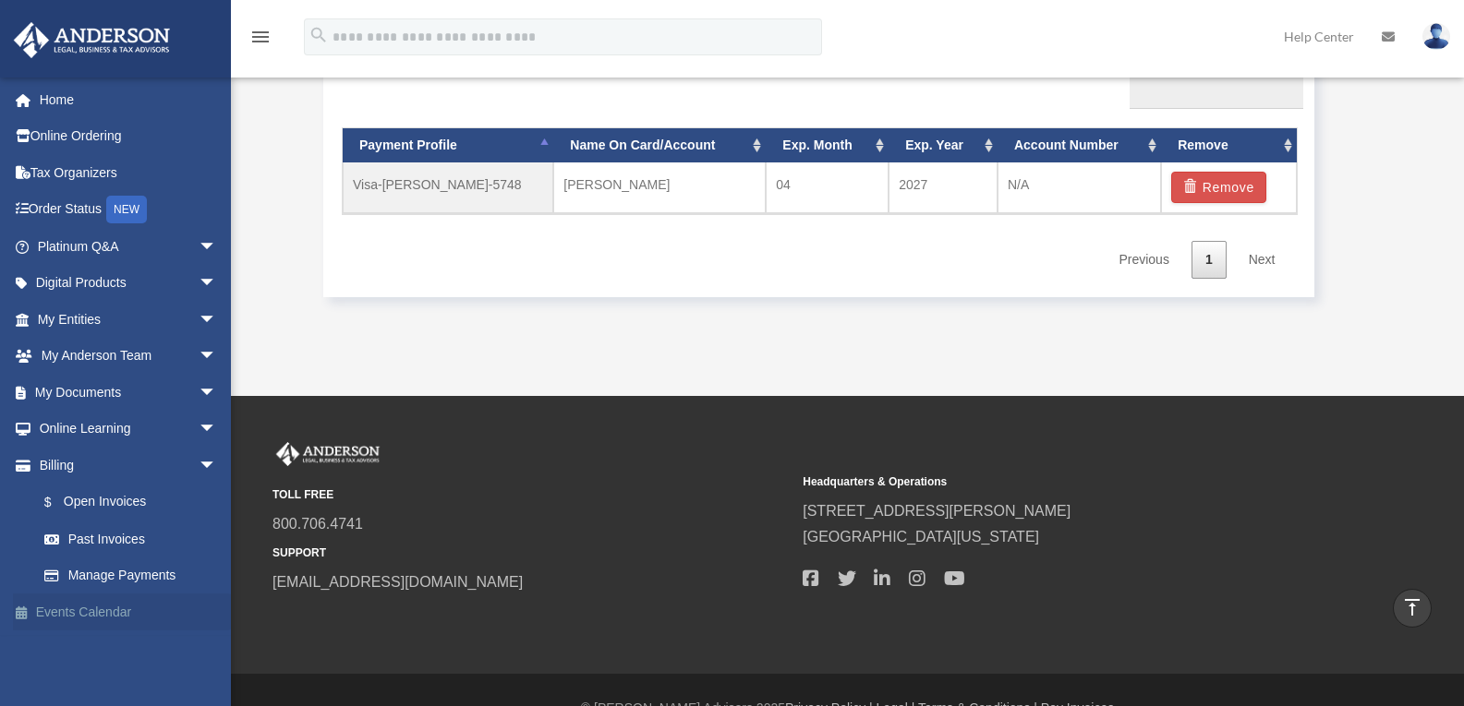
click at [80, 615] on link "Events Calendar" at bounding box center [129, 612] width 232 height 37
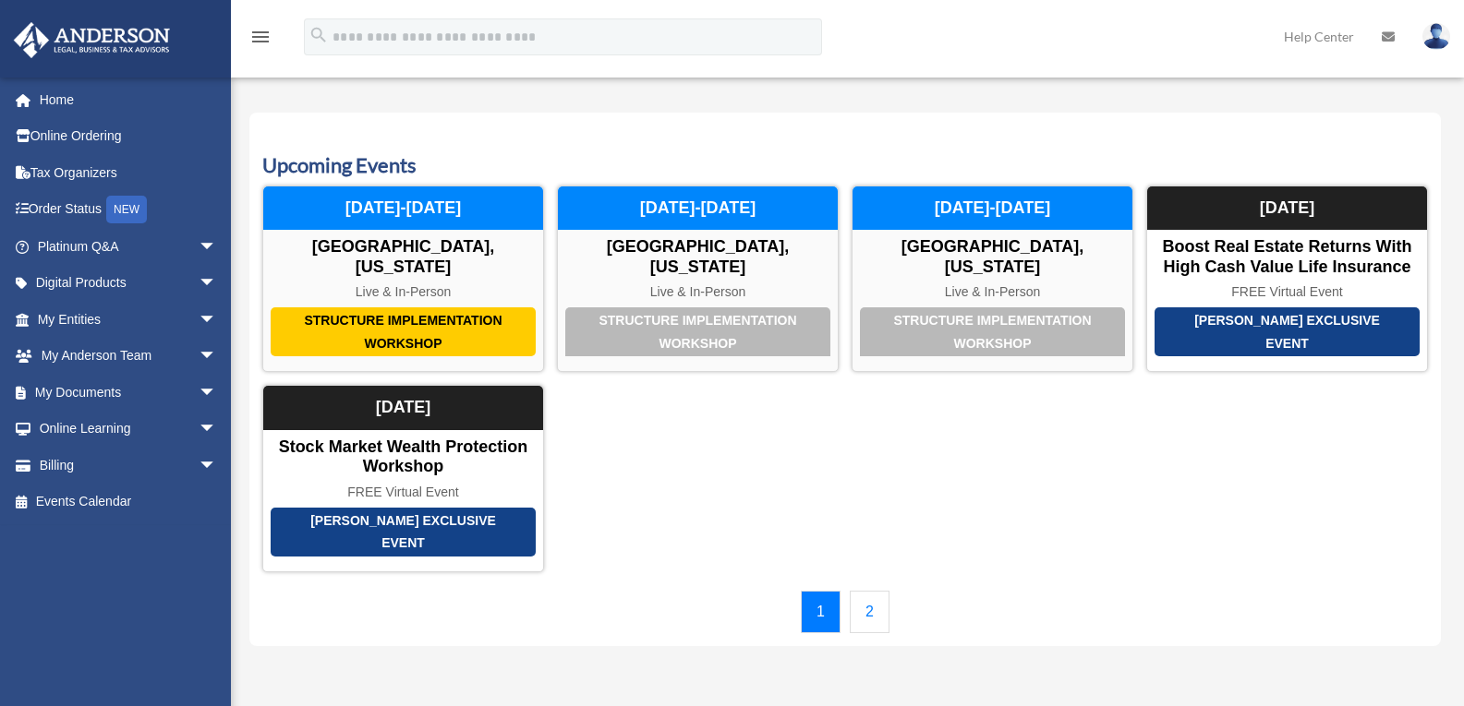
click at [863, 591] on link "2" at bounding box center [870, 612] width 40 height 42
